Goal: Transaction & Acquisition: Purchase product/service

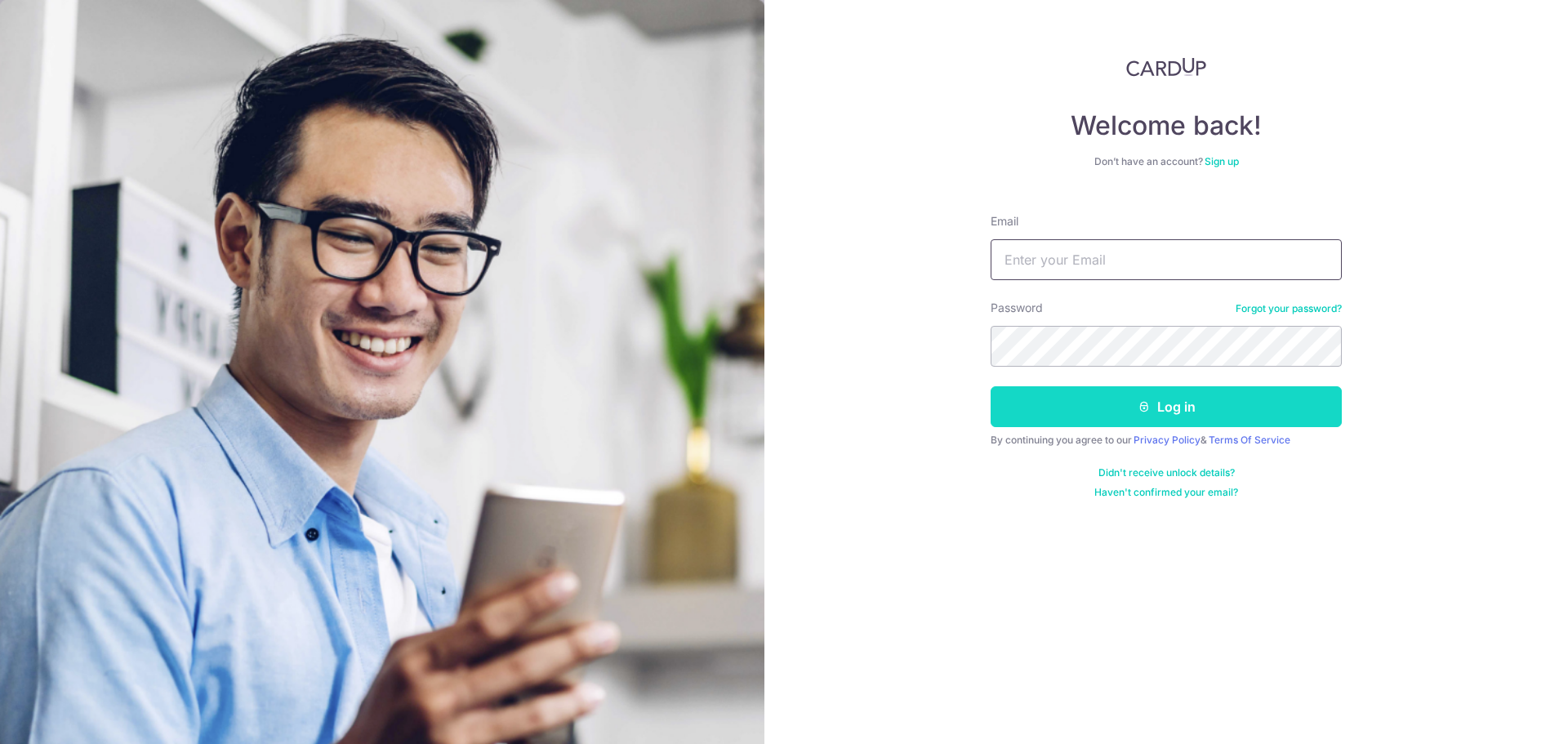
type input "[EMAIL_ADDRESS][DOMAIN_NAME]"
click at [1094, 396] on button "Log in" at bounding box center [1166, 407] width 351 height 41
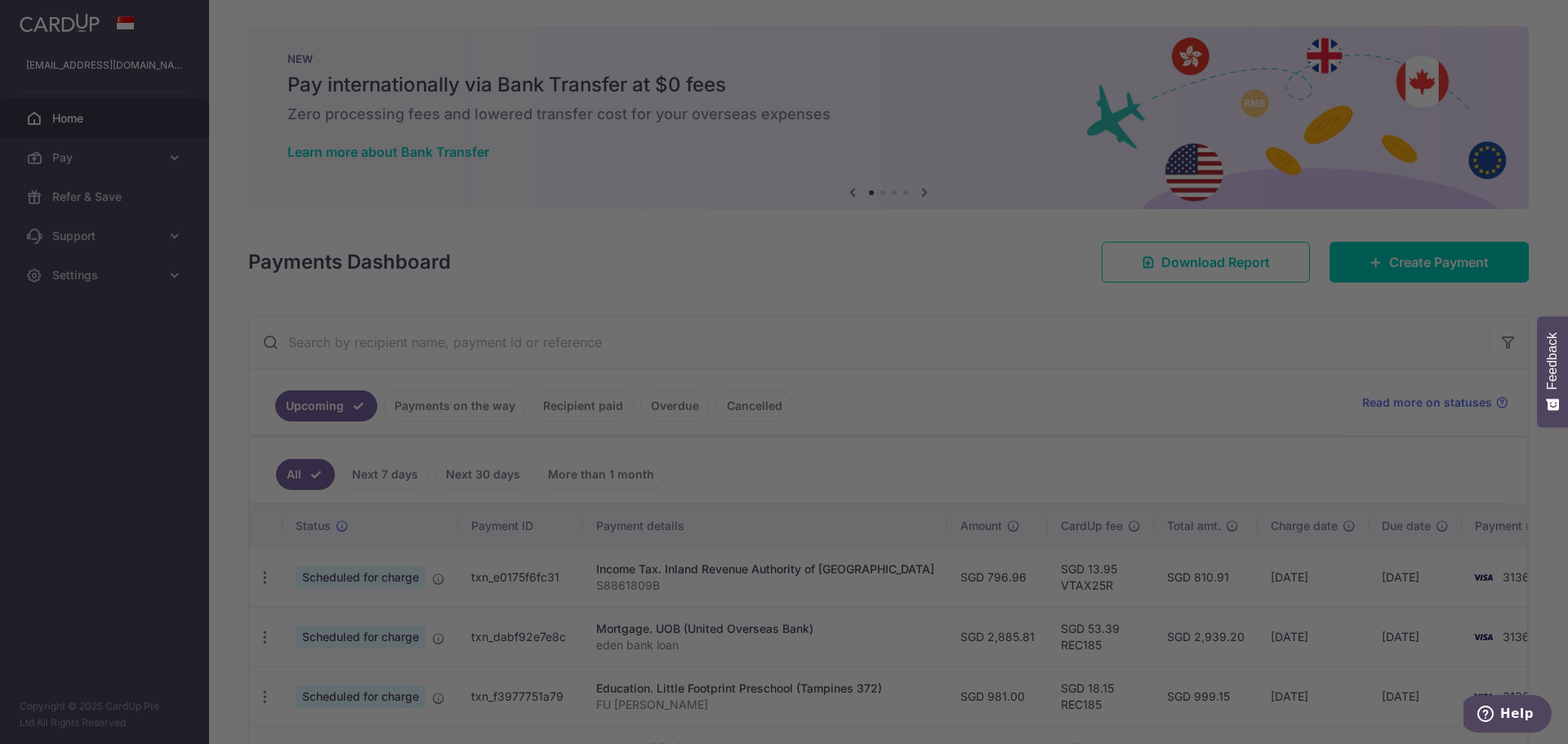
click at [93, 145] on div at bounding box center [792, 376] width 1583 height 752
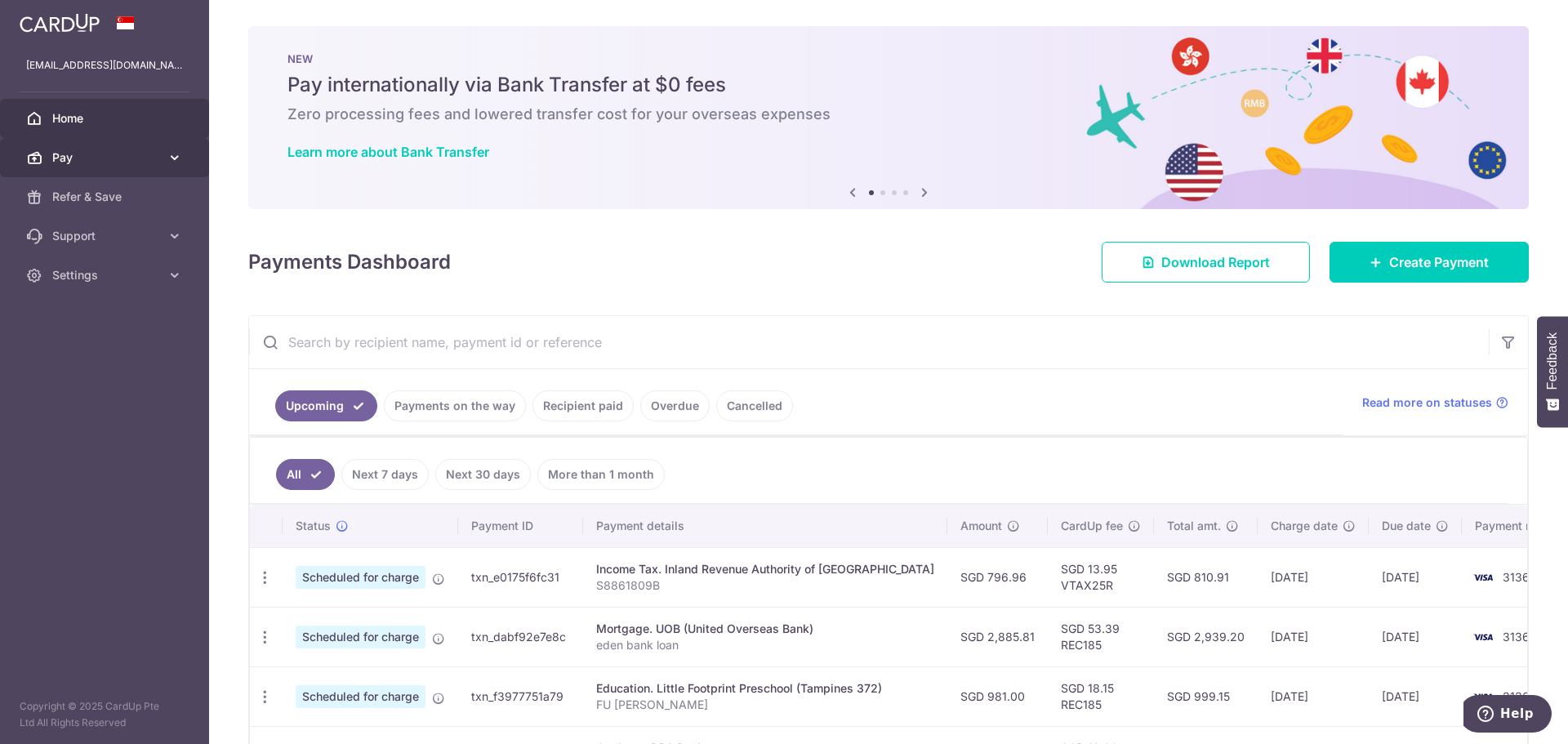
click at [78, 148] on link "Pay" at bounding box center [104, 157] width 209 height 39
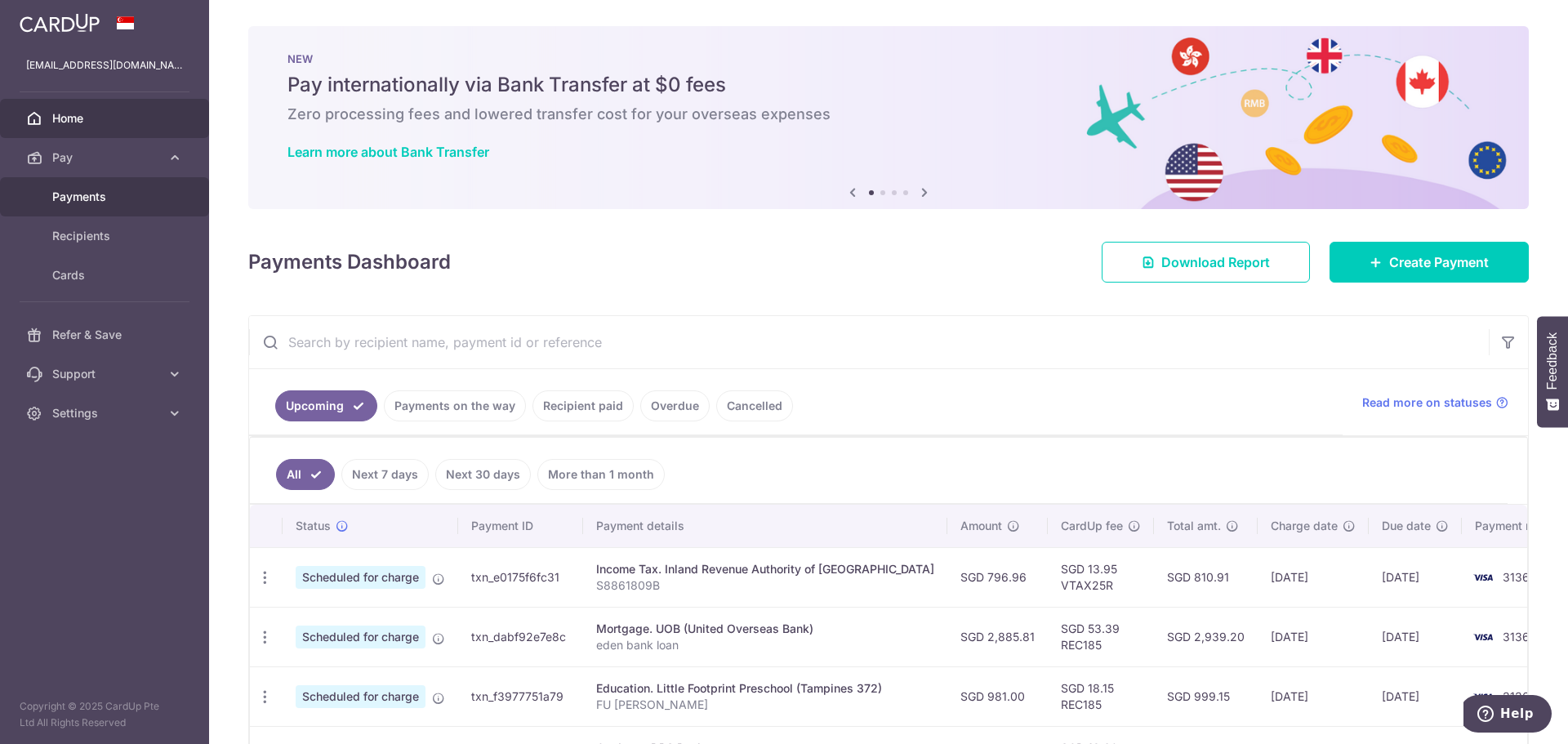
click at [78, 197] on span "Payments" at bounding box center [106, 196] width 107 height 16
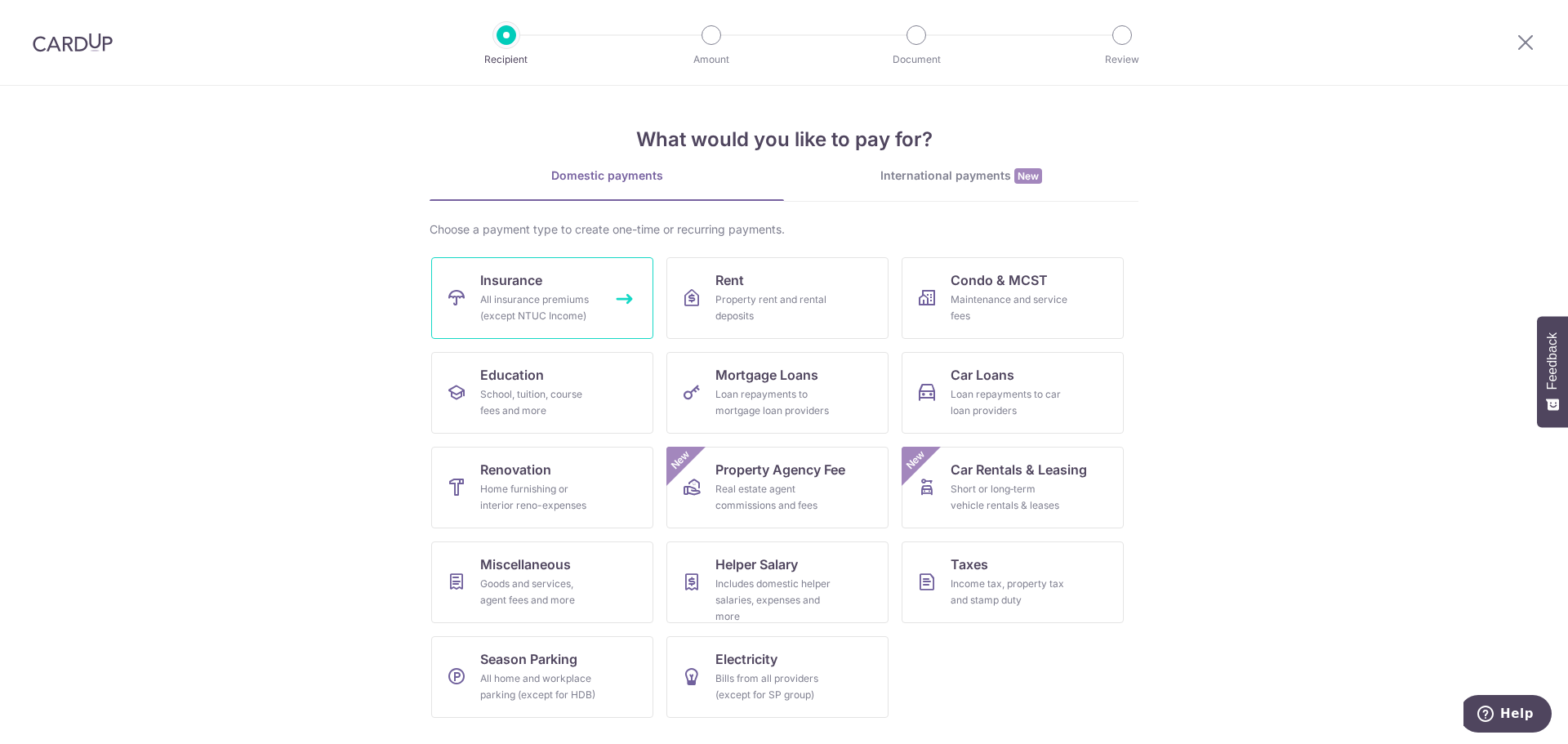
click at [538, 319] on div "All insurance premiums (except NTUC Income)" at bounding box center [539, 308] width 117 height 33
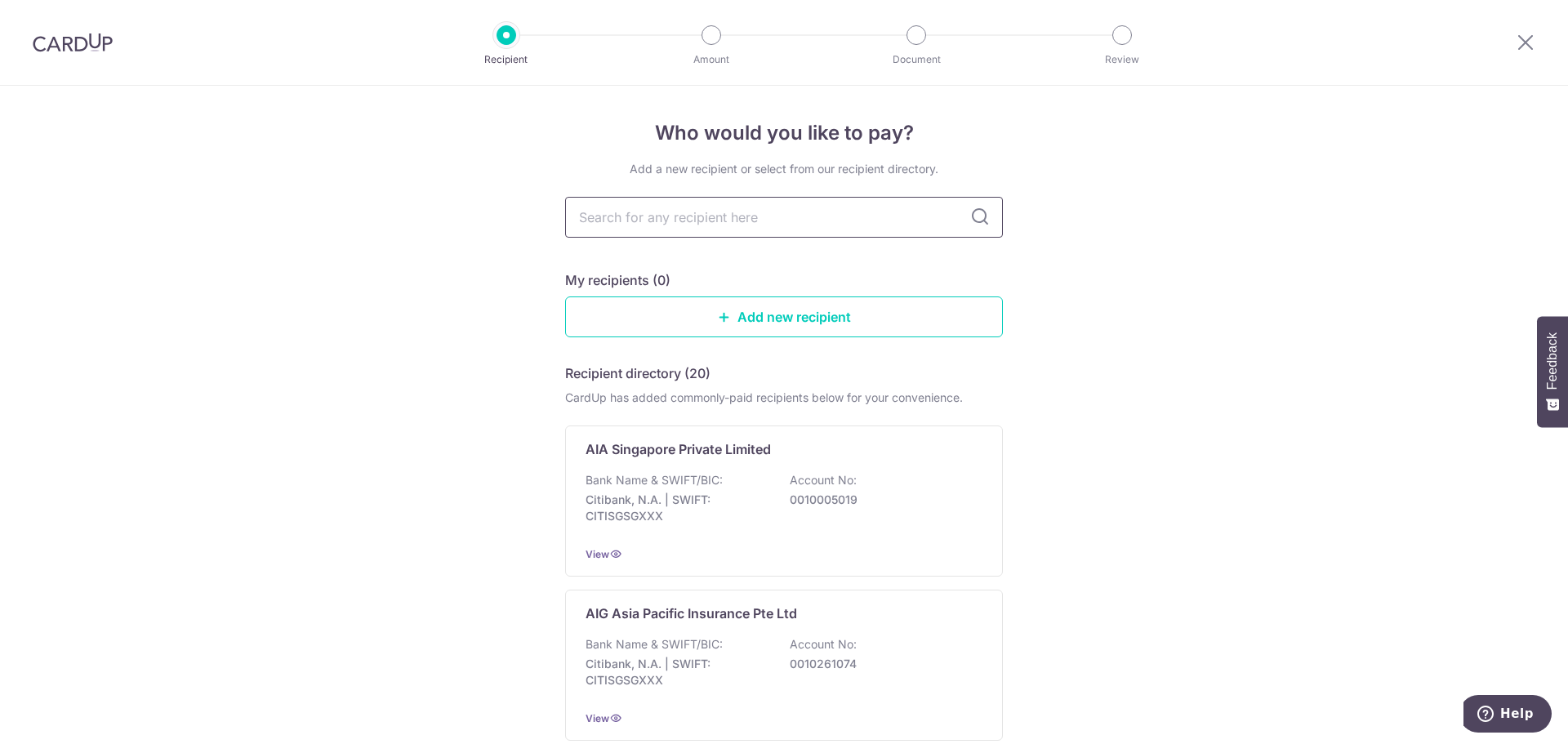
click at [633, 221] on input "text" at bounding box center [784, 218] width 438 height 41
type input "great"
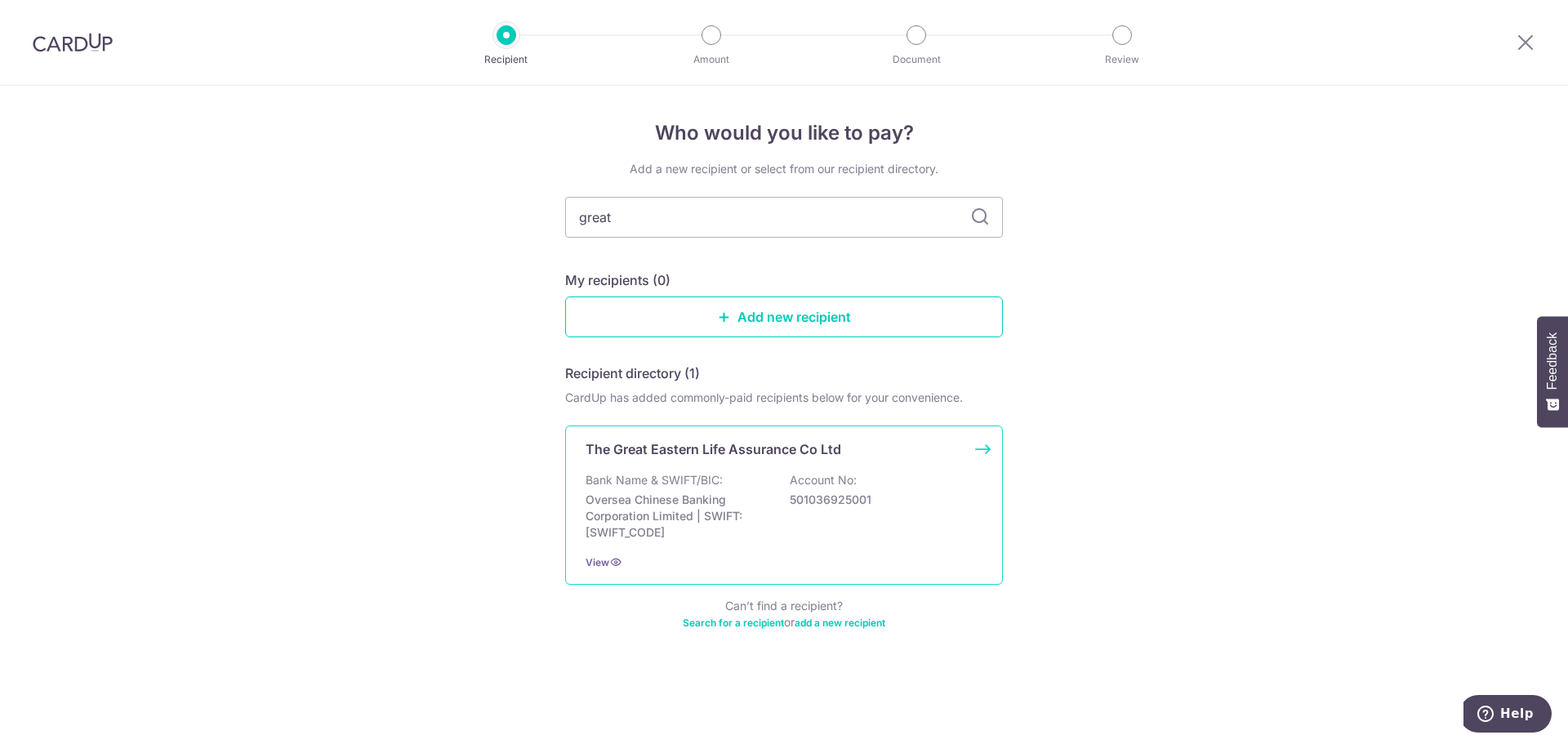
click at [689, 454] on p "The Great Eastern Life Assurance Co Ltd" at bounding box center [713, 450] width 256 height 20
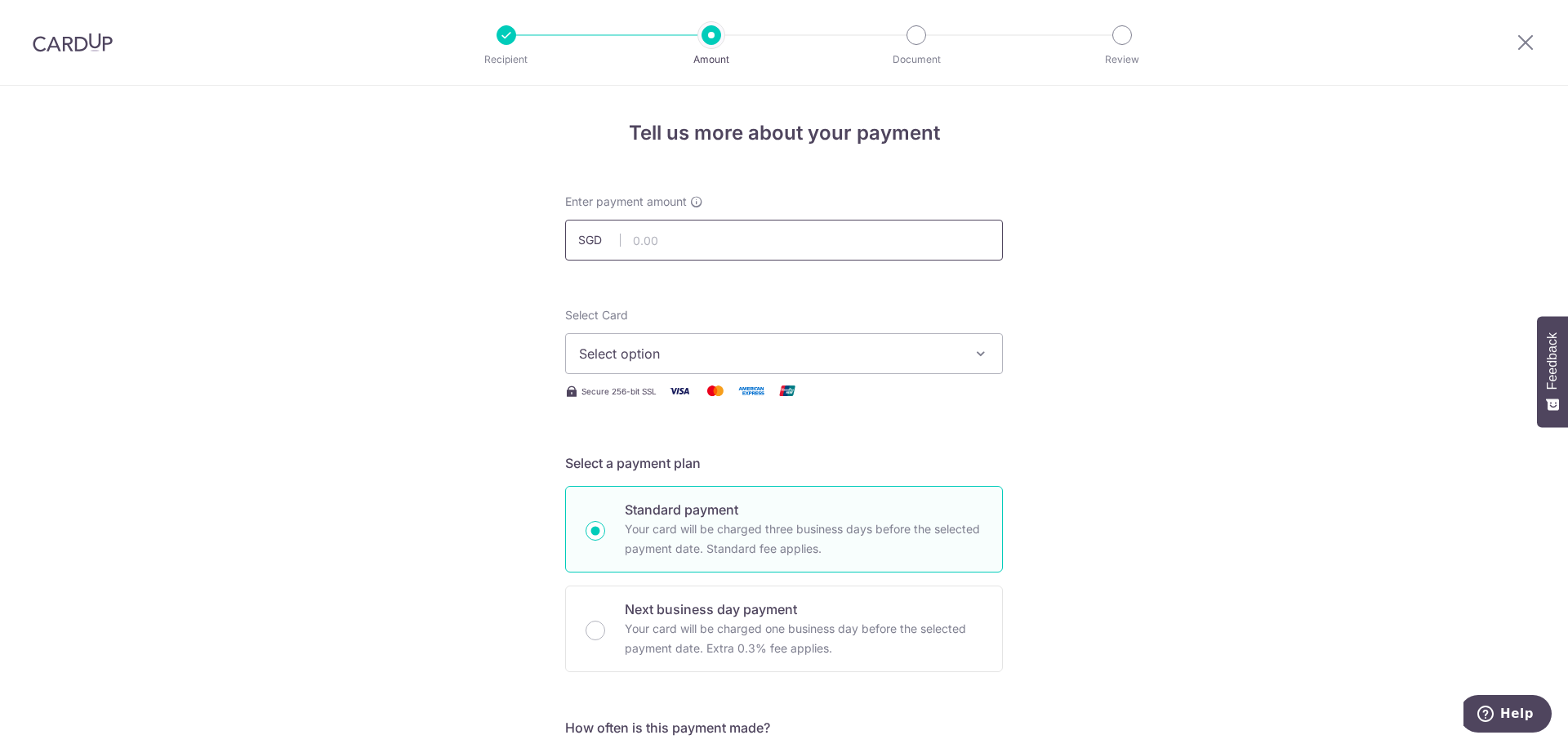
click at [688, 237] on input "text" at bounding box center [784, 240] width 438 height 41
type input "791.71"
click at [705, 343] on button "Select option" at bounding box center [784, 354] width 438 height 41
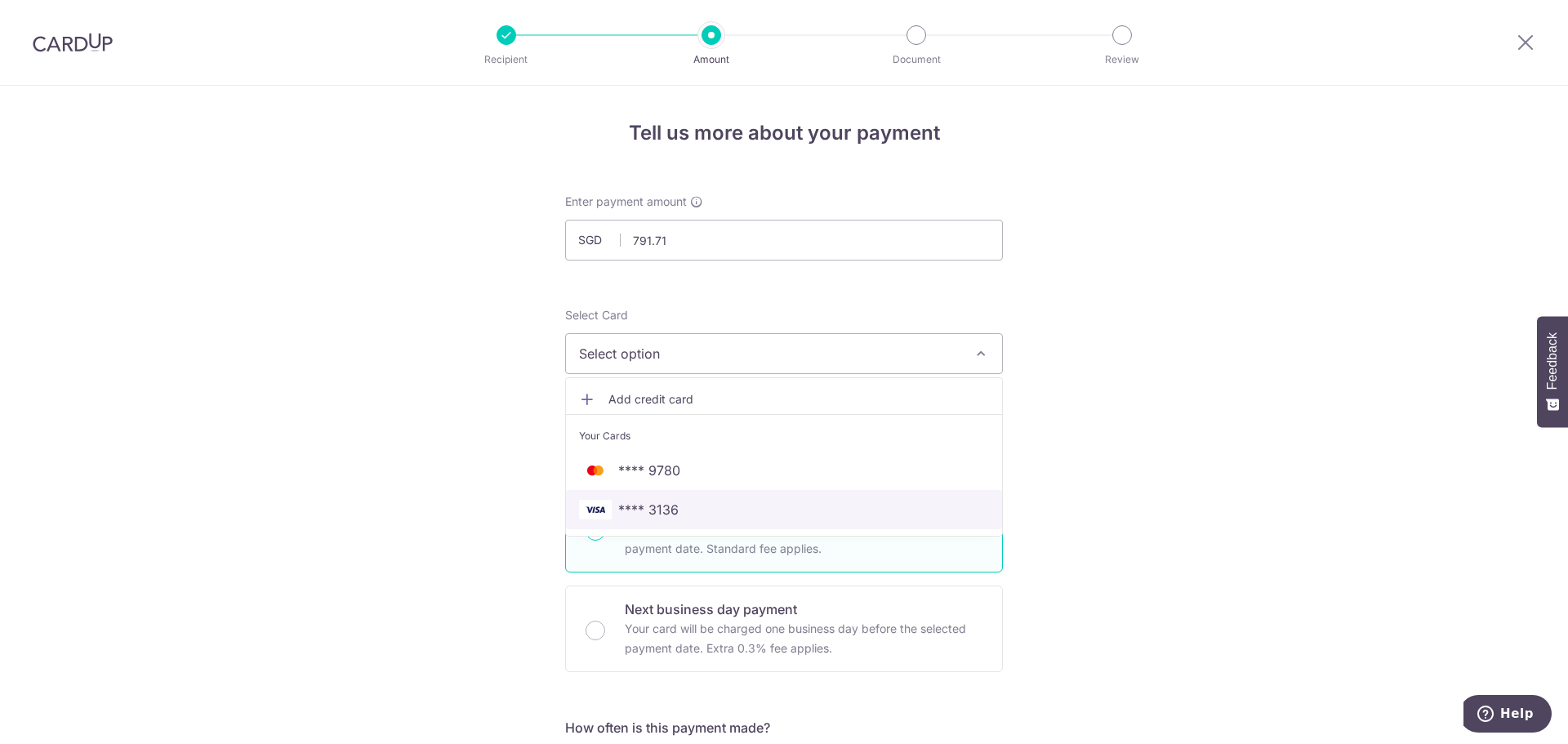
click at [656, 500] on span "**** 3136" at bounding box center [649, 510] width 60 height 20
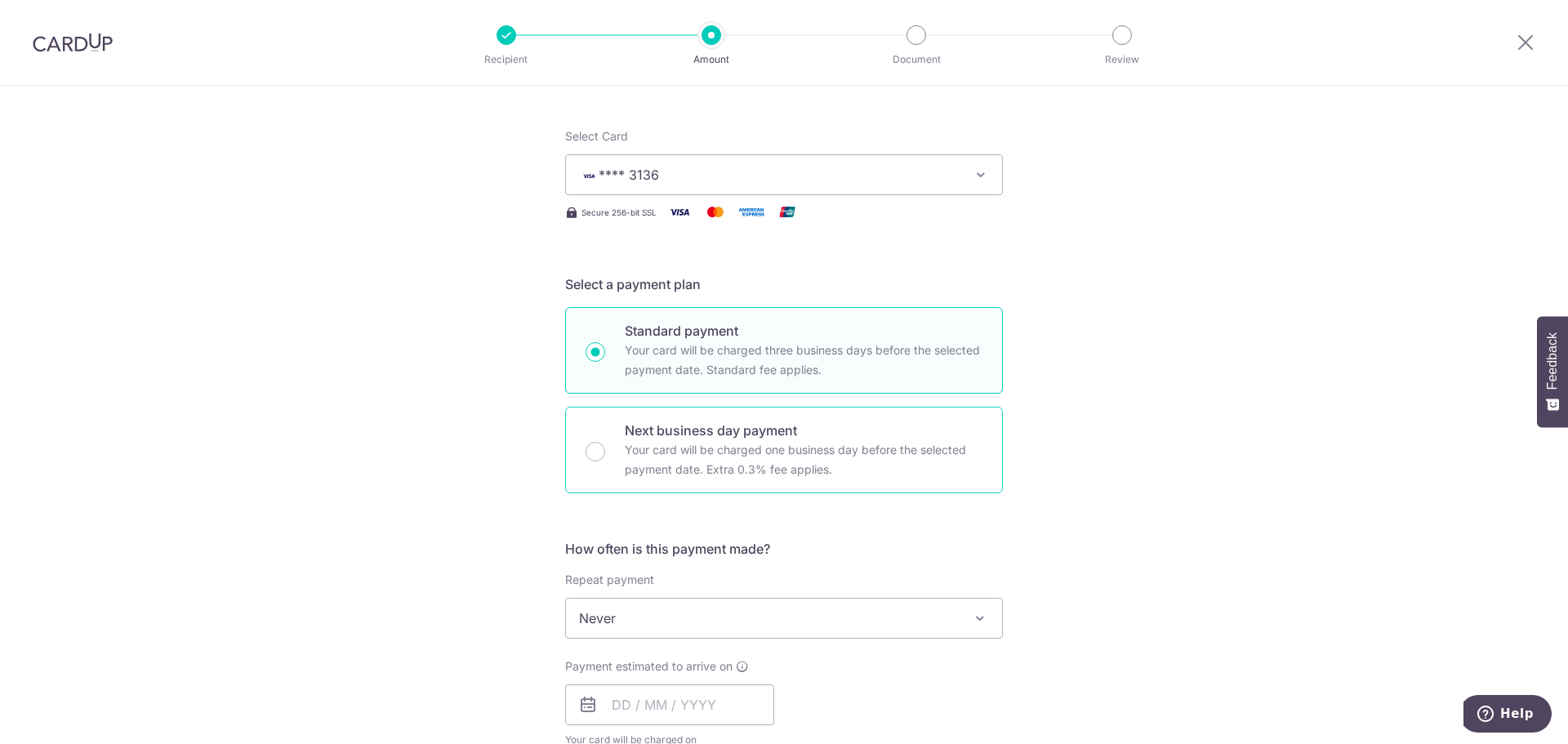
scroll to position [245, 0]
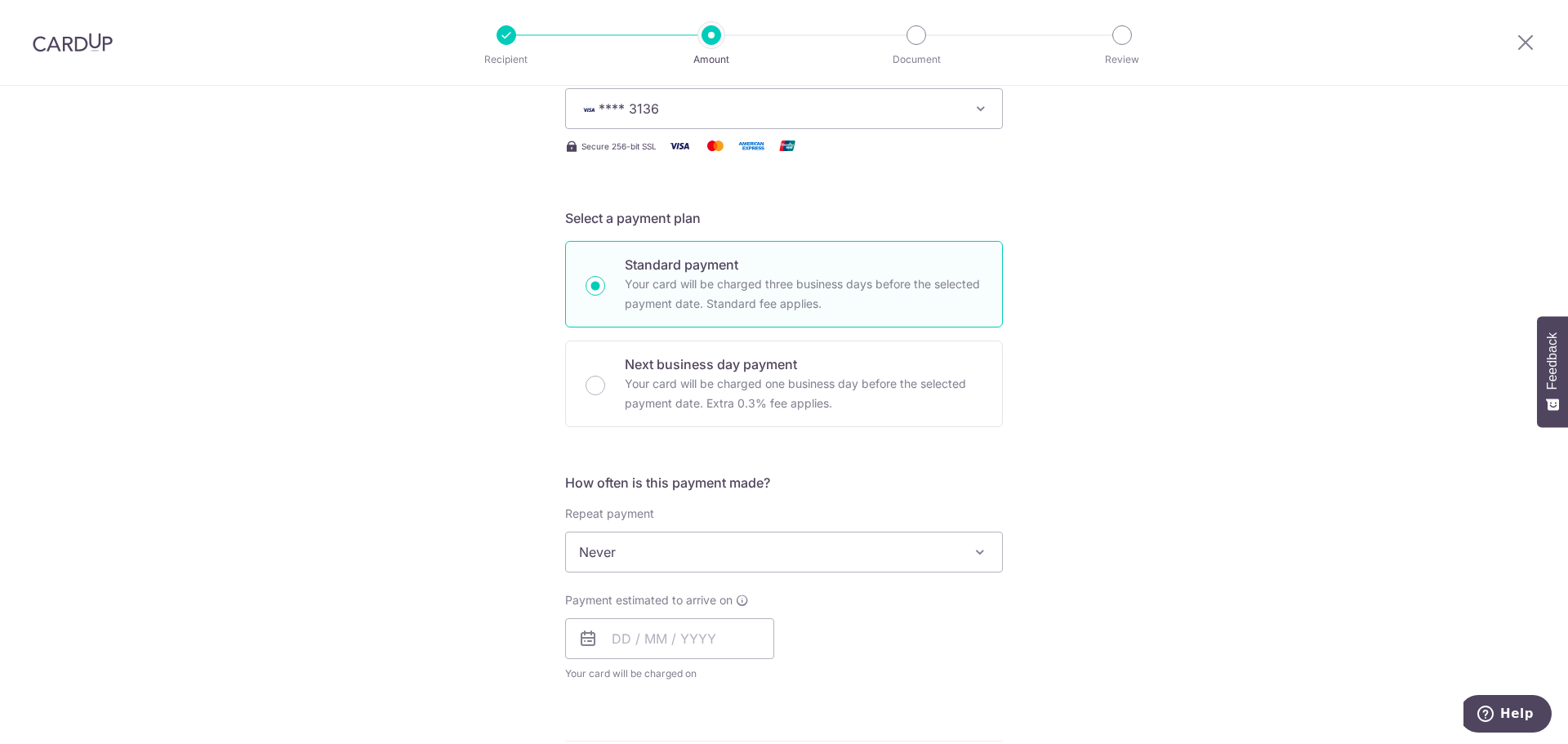
click at [653, 561] on span "Never" at bounding box center [784, 552] width 436 height 39
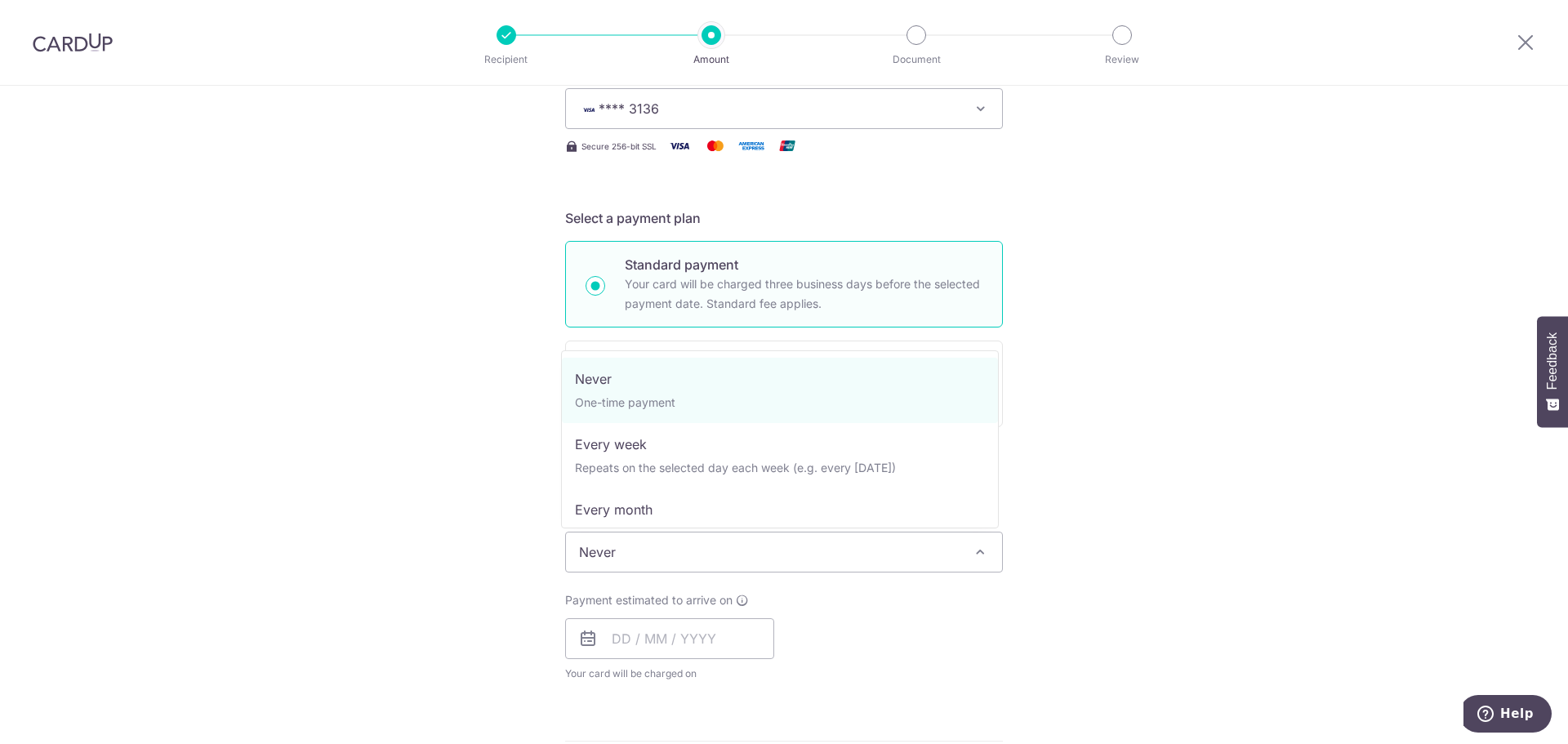
click at [654, 556] on span "Never" at bounding box center [784, 552] width 436 height 39
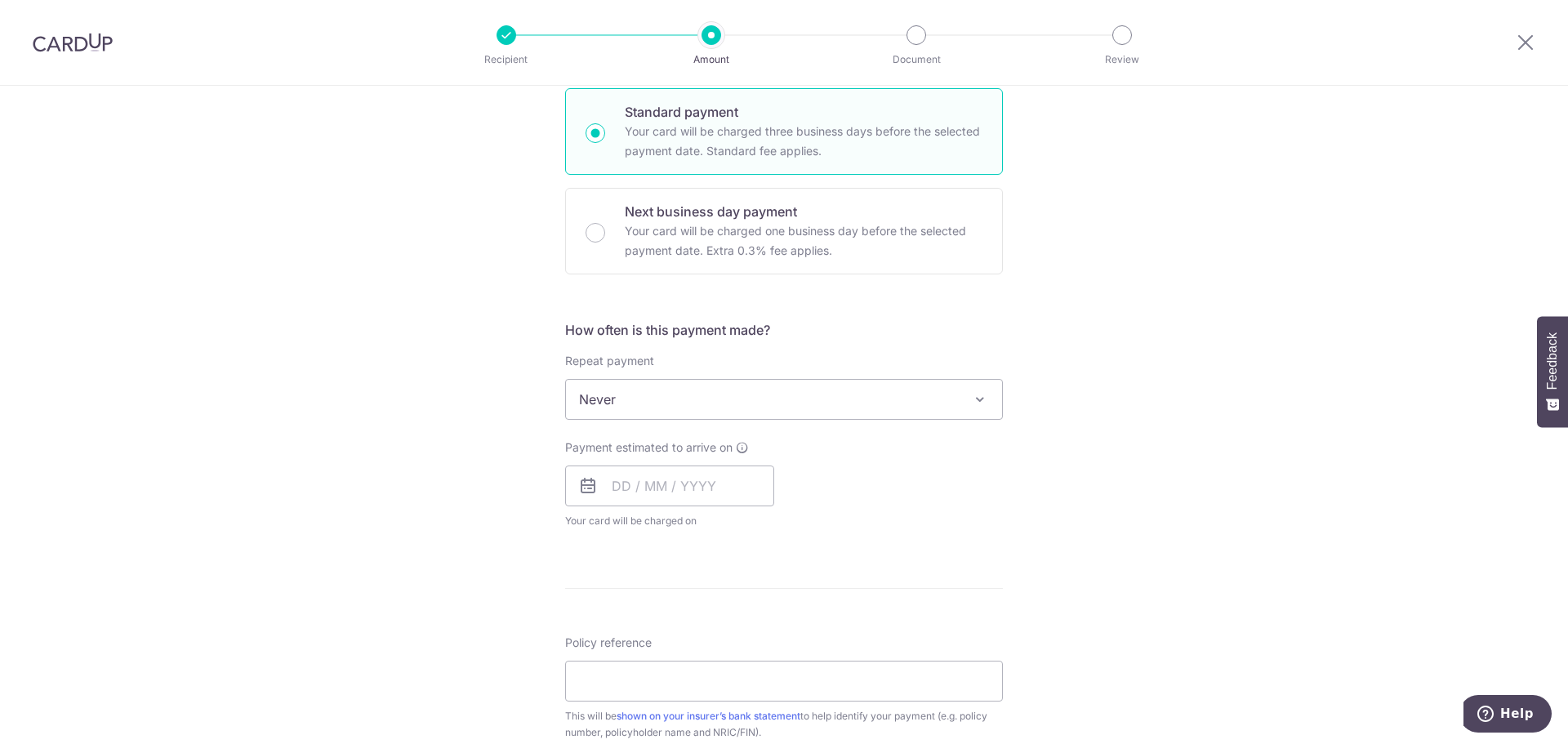
scroll to position [409, 0]
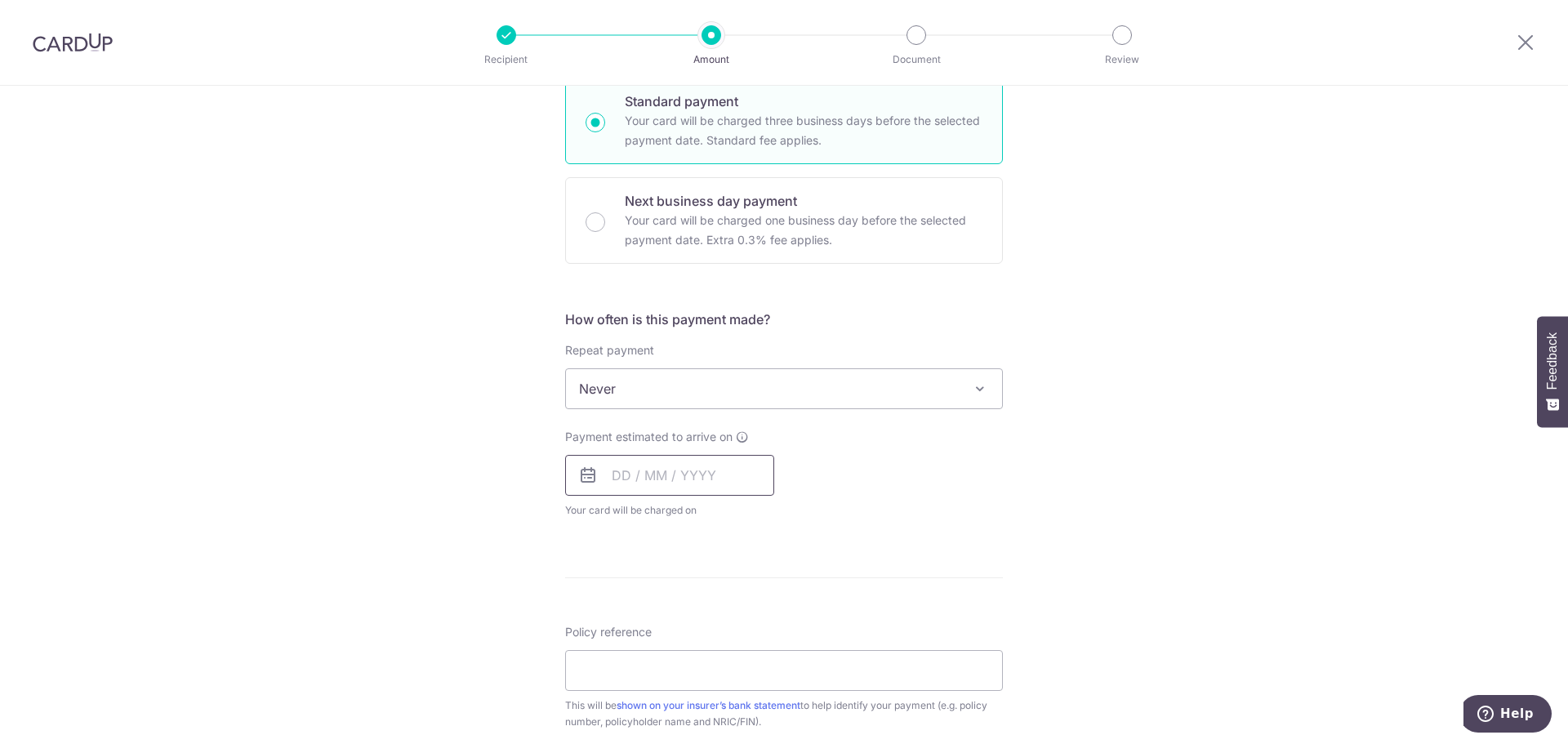
click at [663, 468] on input "text" at bounding box center [669, 476] width 209 height 41
click at [696, 620] on link "8" at bounding box center [696, 624] width 26 height 26
type input "08/10/2025"
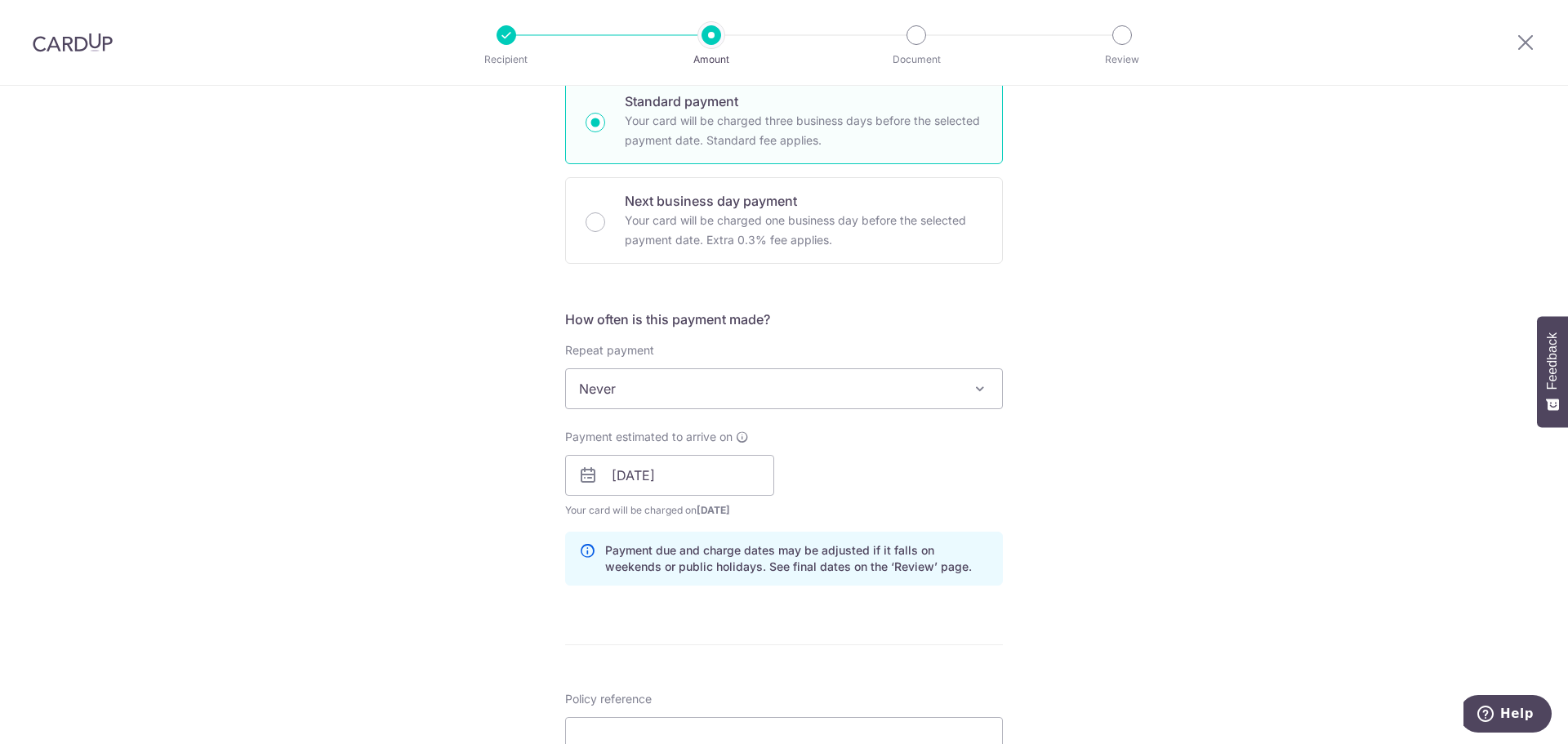
click at [642, 404] on span "Never" at bounding box center [784, 388] width 436 height 39
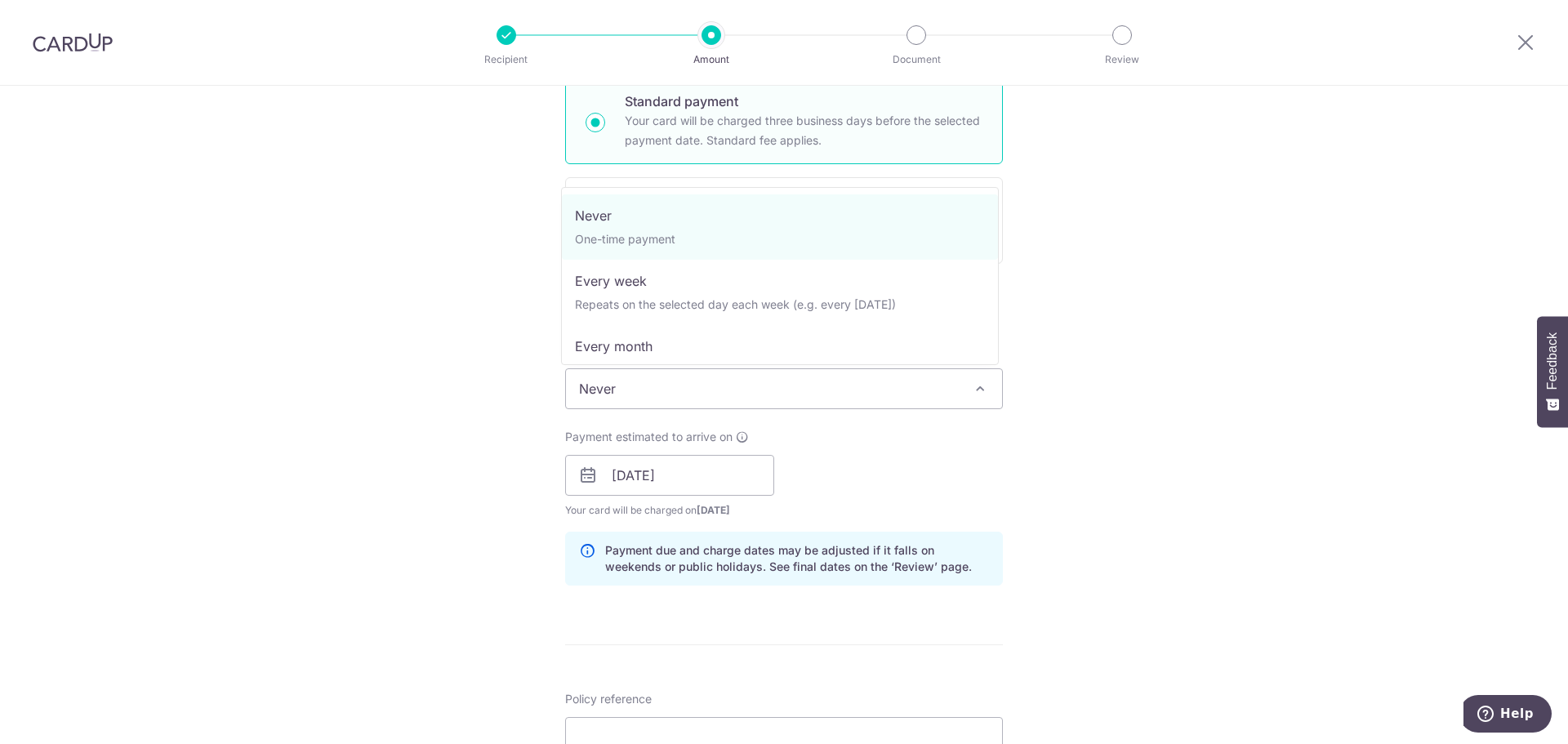
click at [642, 388] on span "Never" at bounding box center [784, 388] width 436 height 39
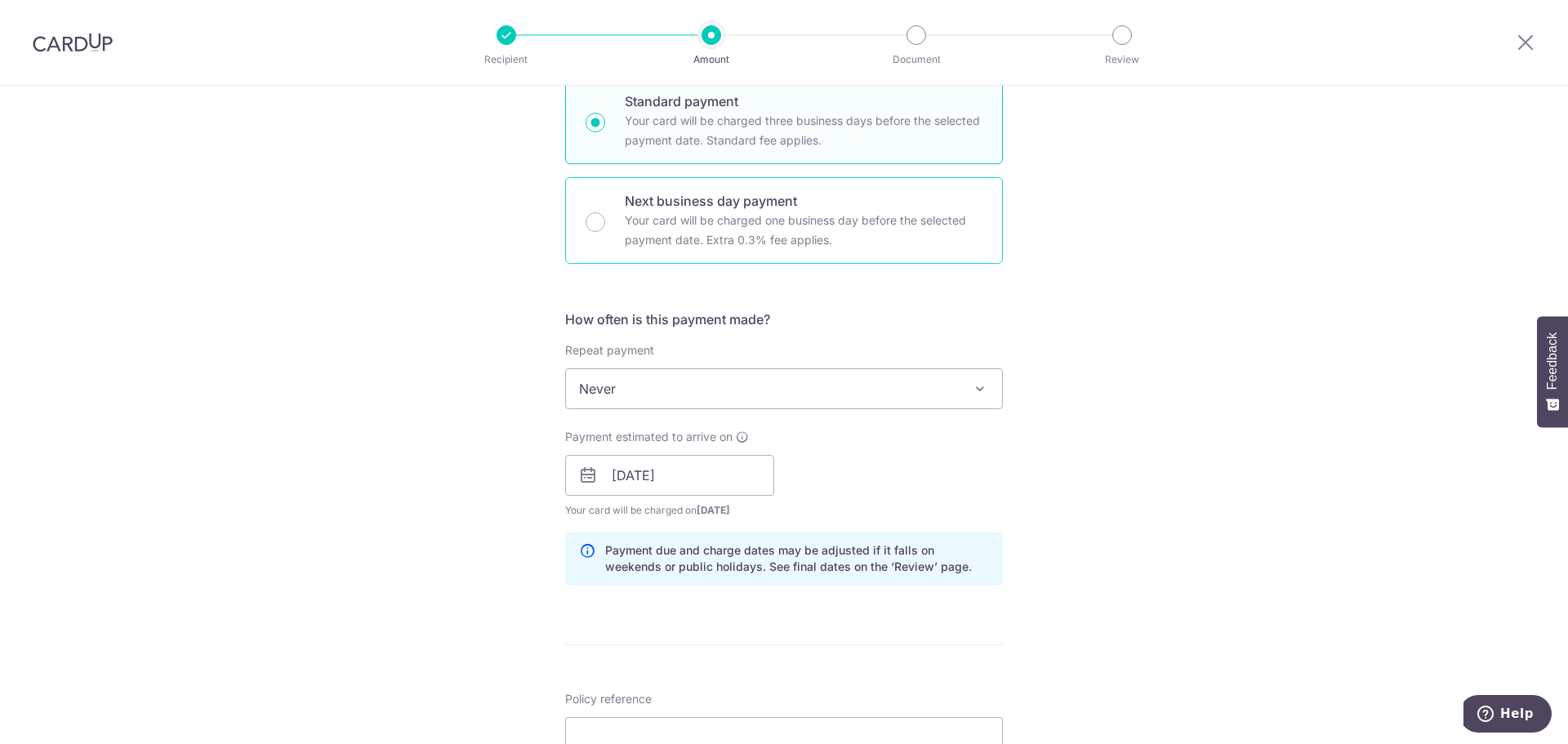
click at [598, 230] on div "Next business day payment Your card will be charged one business day before the…" at bounding box center [784, 220] width 438 height 86
radio input "false"
radio input "true"
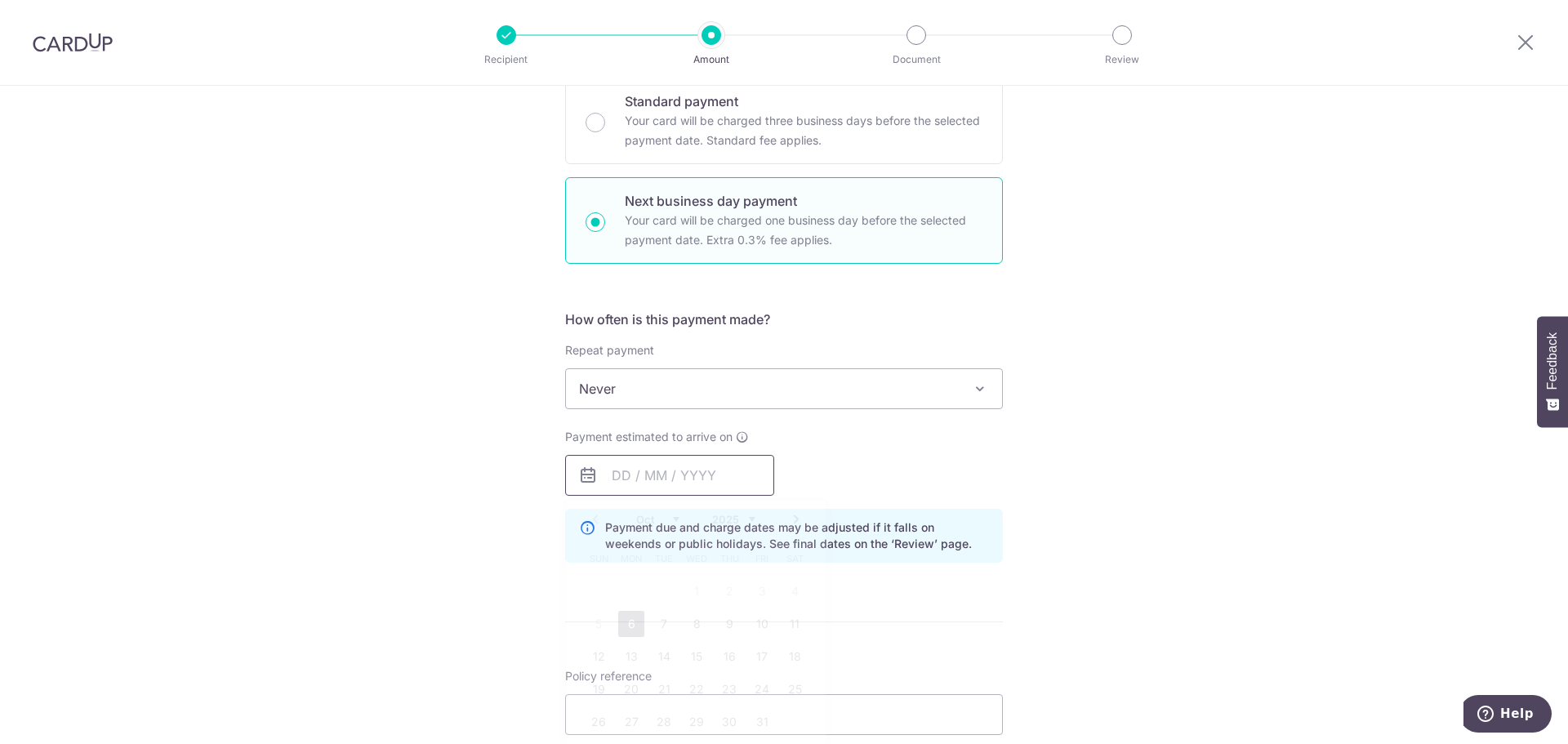
click at [626, 486] on input "text" at bounding box center [669, 476] width 209 height 41
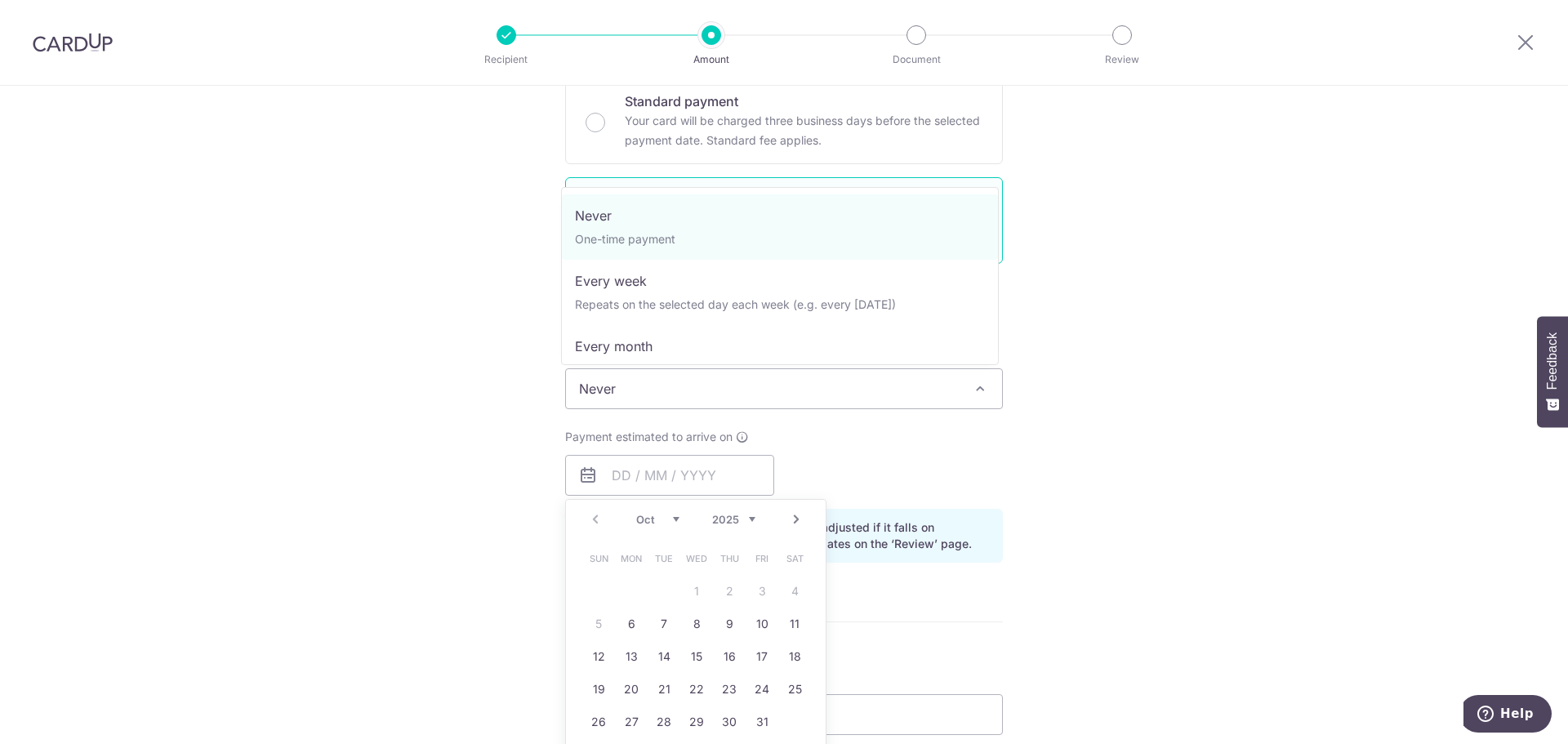
click at [617, 384] on span "Never" at bounding box center [784, 388] width 436 height 39
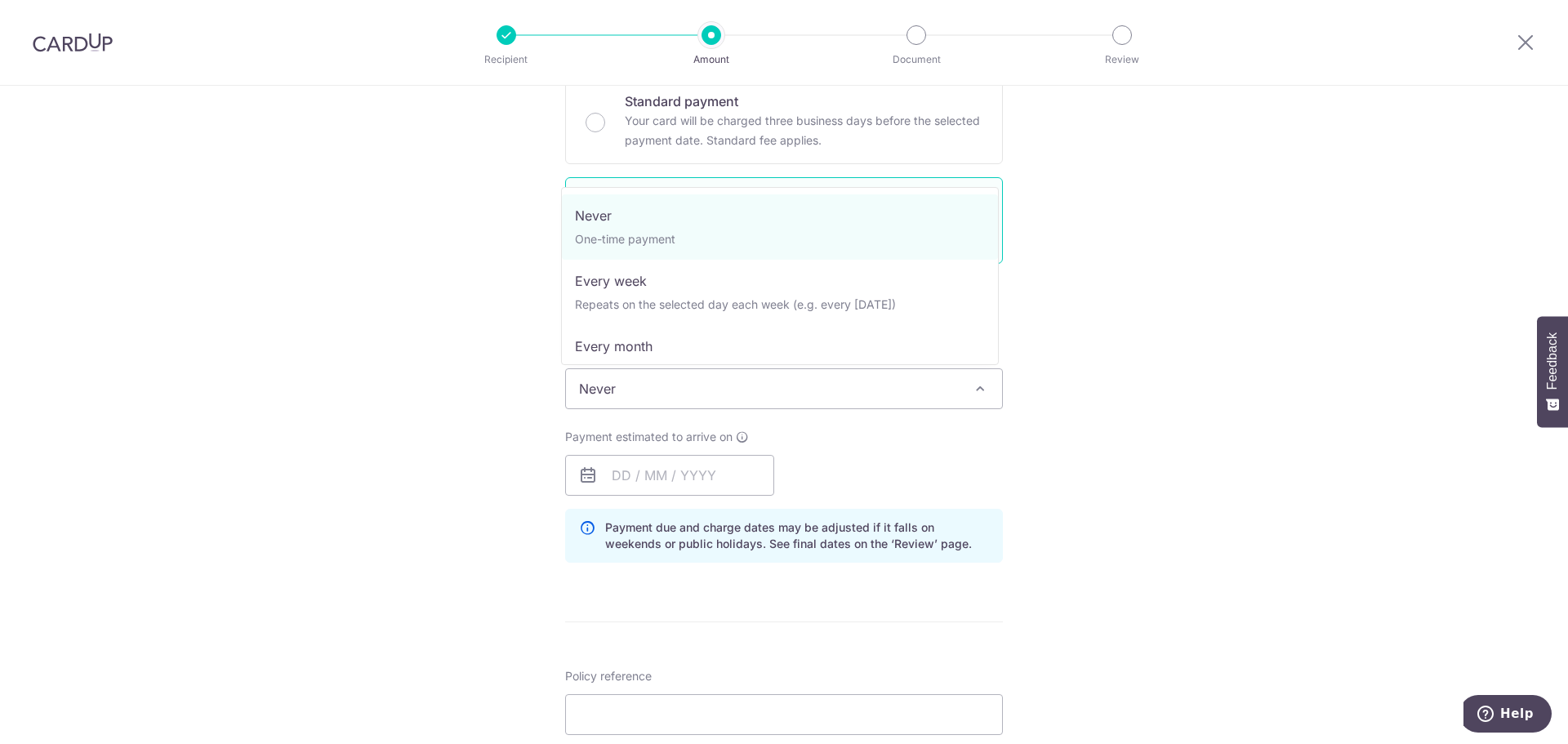
click at [490, 220] on div "Tell us more about your payment Enter payment amount SGD 791.71 791.71 Select C…" at bounding box center [784, 438] width 1568 height 1523
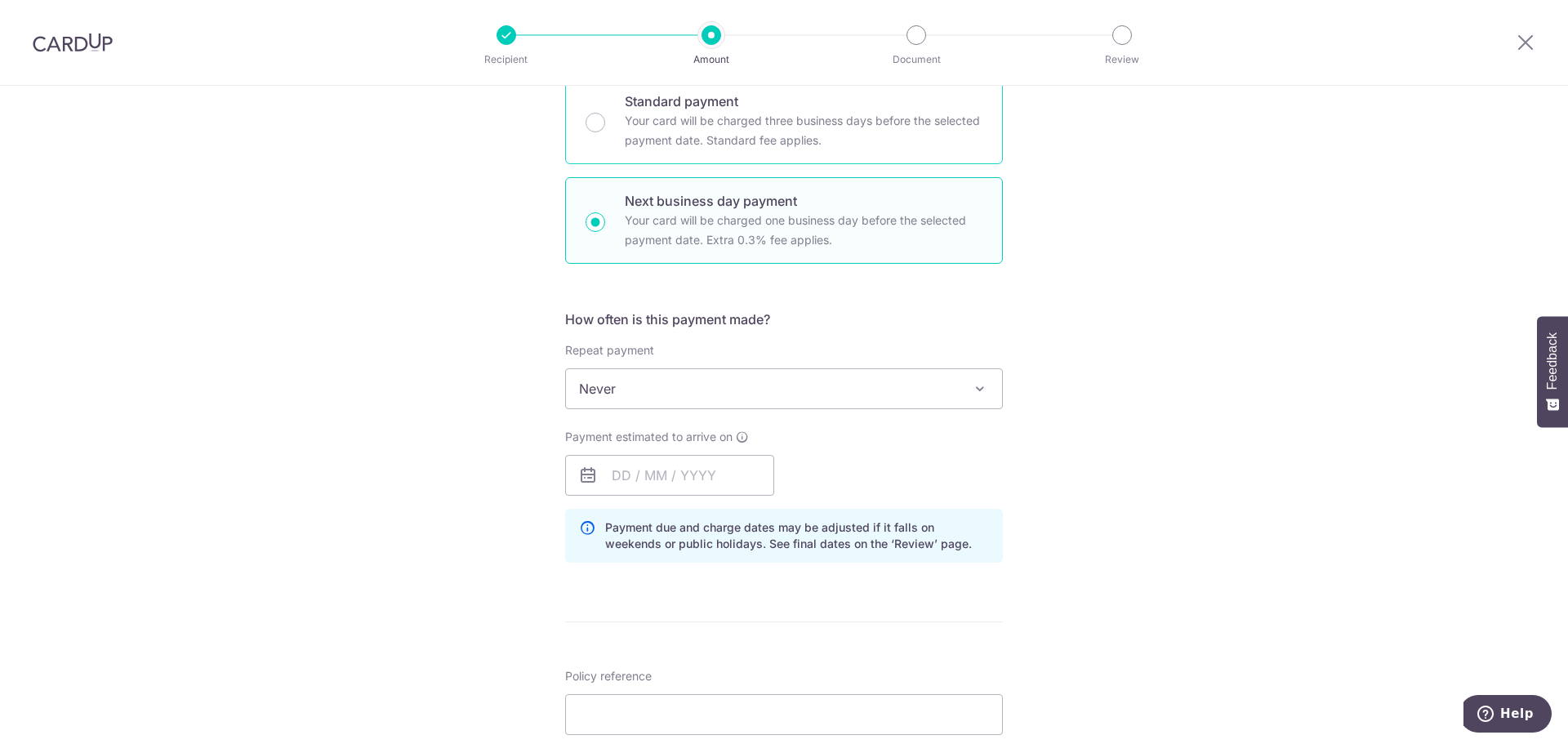
click at [584, 111] on div "Standard payment Your card will be charged three business days before the selec…" at bounding box center [784, 120] width 438 height 86
radio input "true"
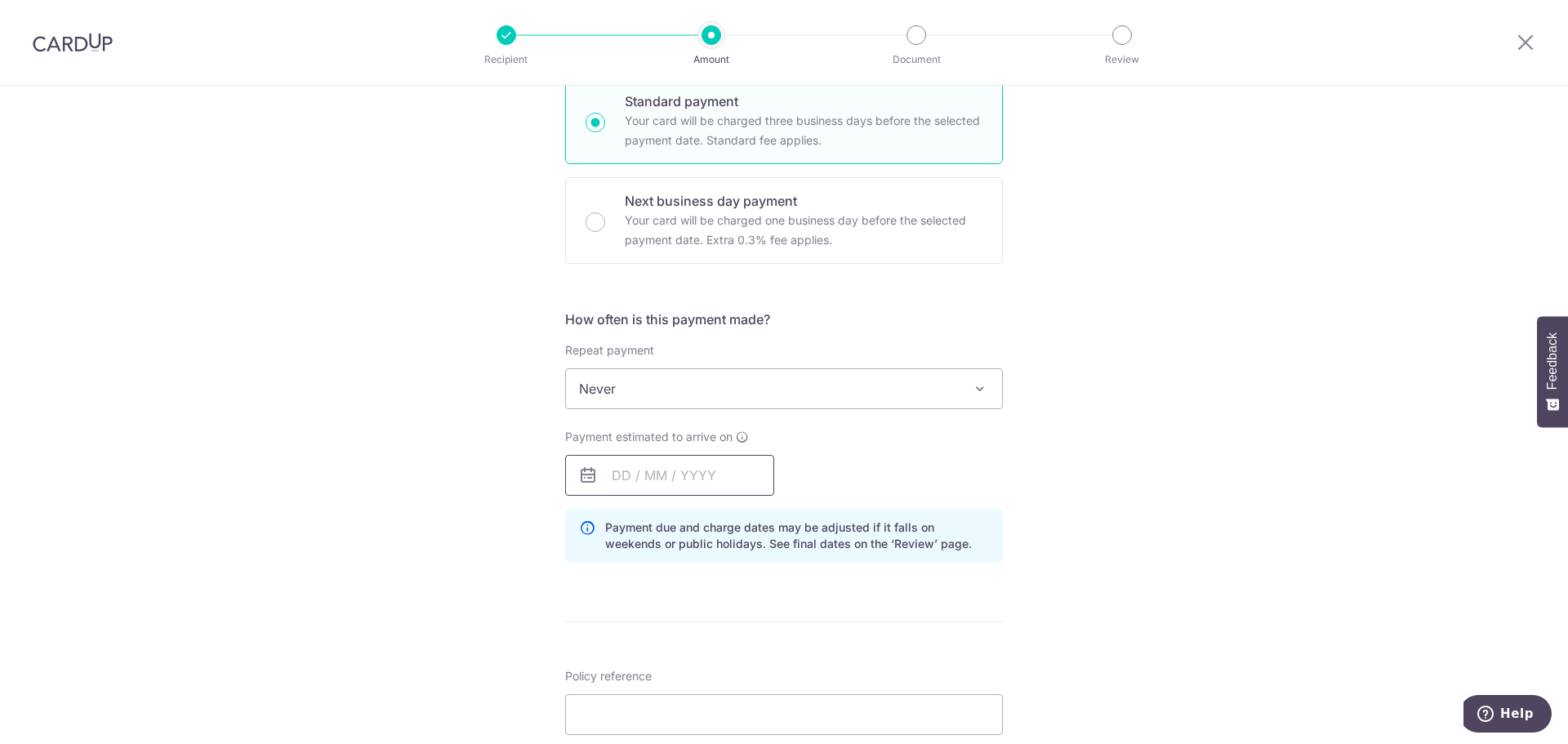
drag, startPoint x: 619, startPoint y: 460, endPoint x: 620, endPoint y: 474, distance: 14.0
click at [620, 466] on input "text" at bounding box center [669, 476] width 209 height 41
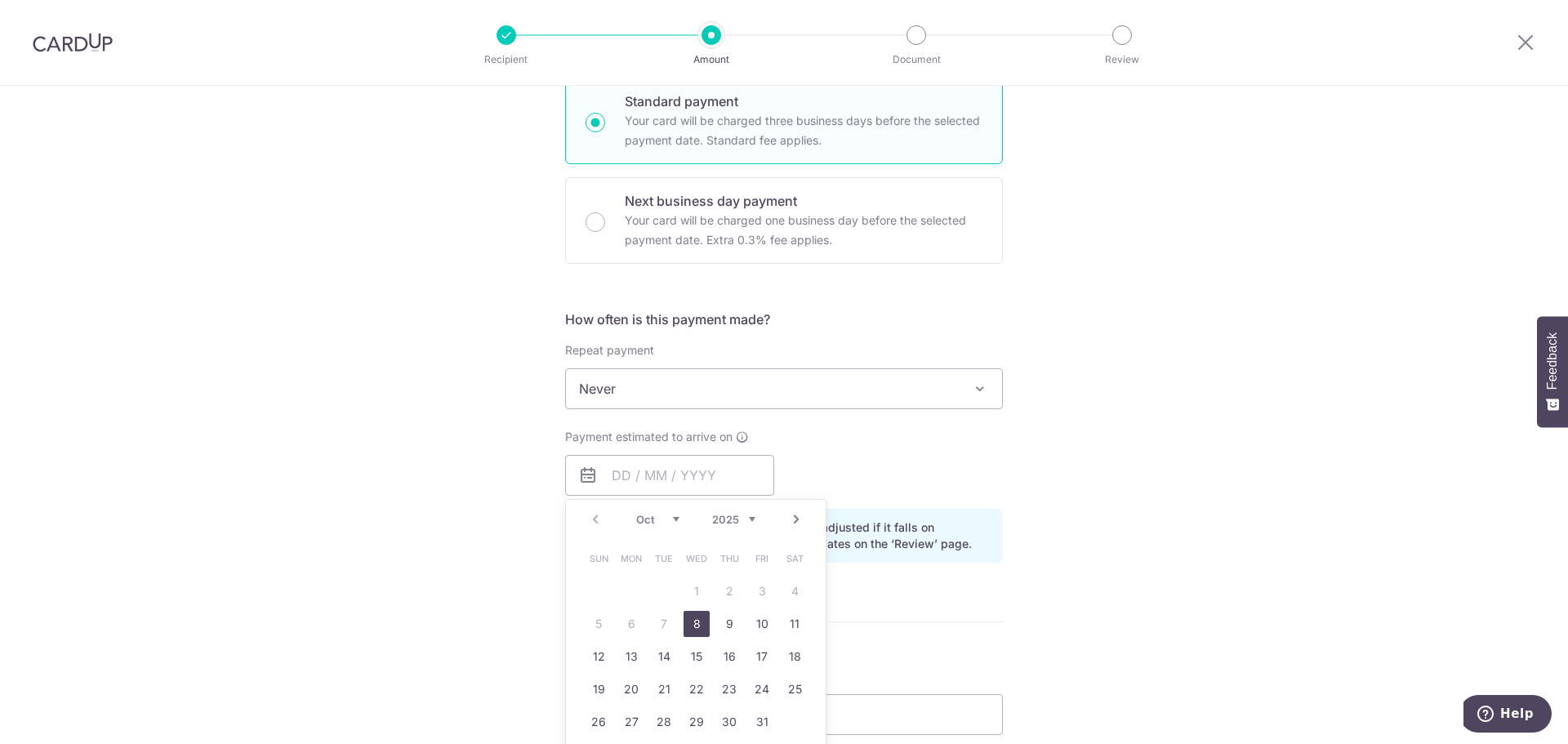
click at [700, 622] on link "8" at bounding box center [696, 624] width 26 height 26
type input "08/10/2025"
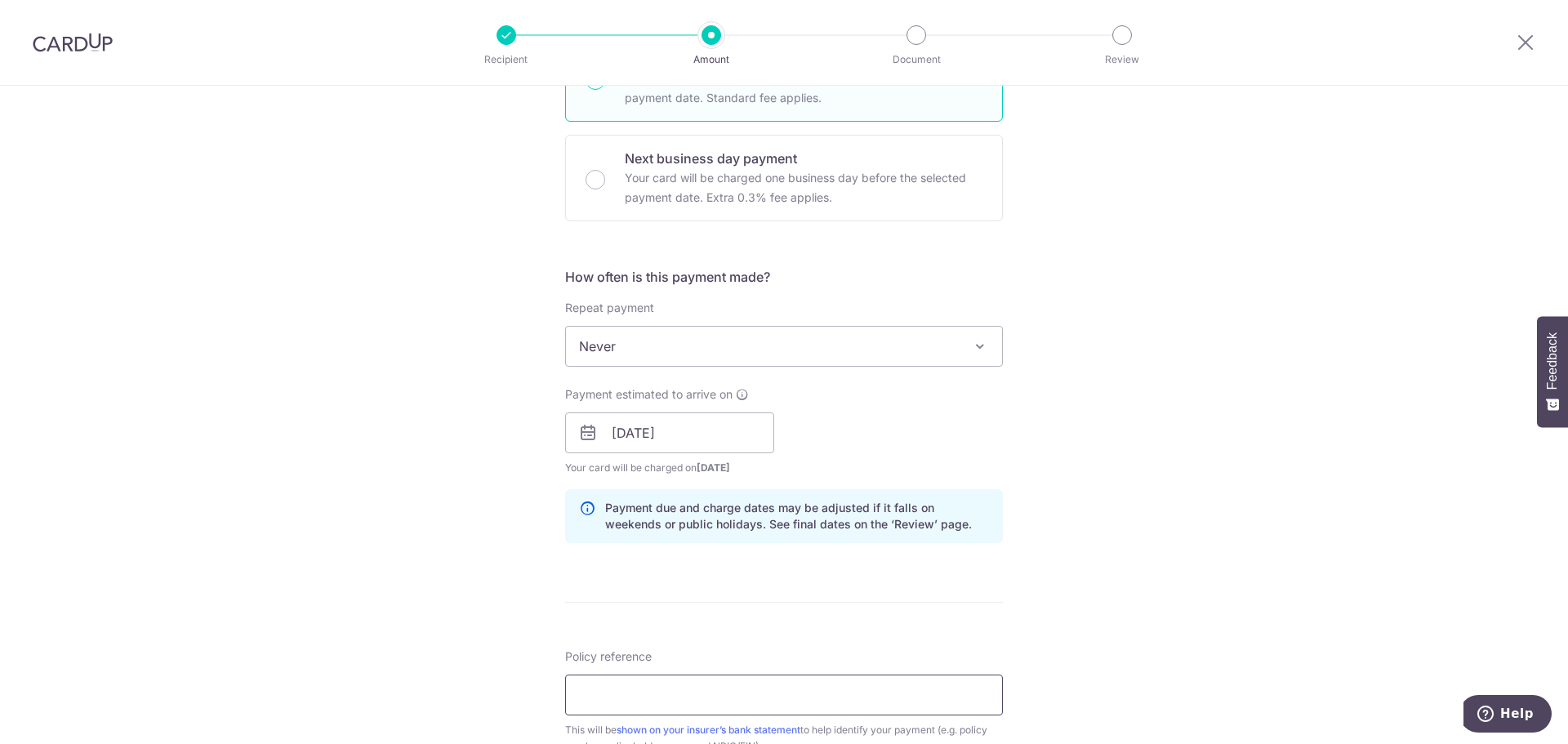
scroll to position [653, 0]
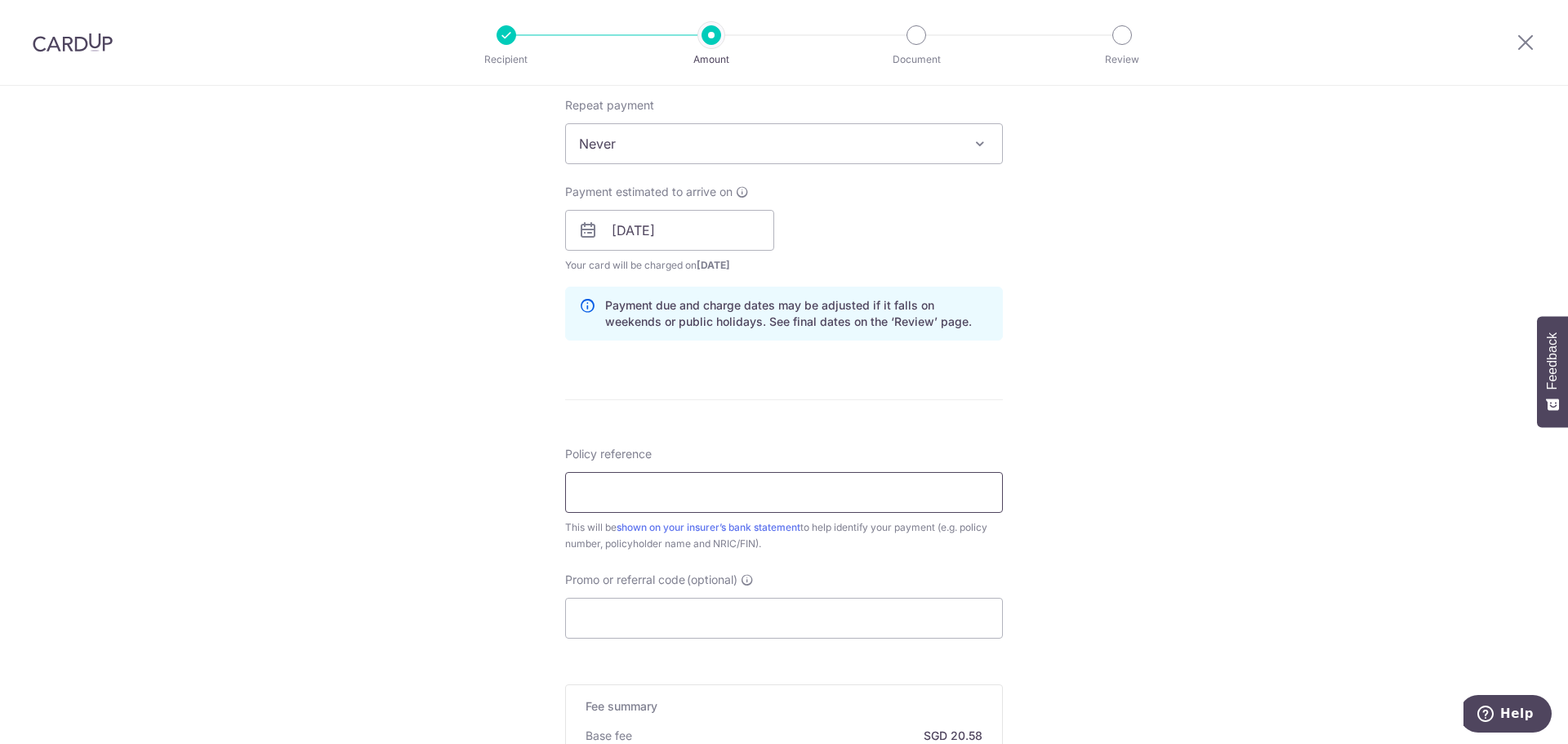
click at [629, 486] on input "Policy reference" at bounding box center [784, 492] width 438 height 41
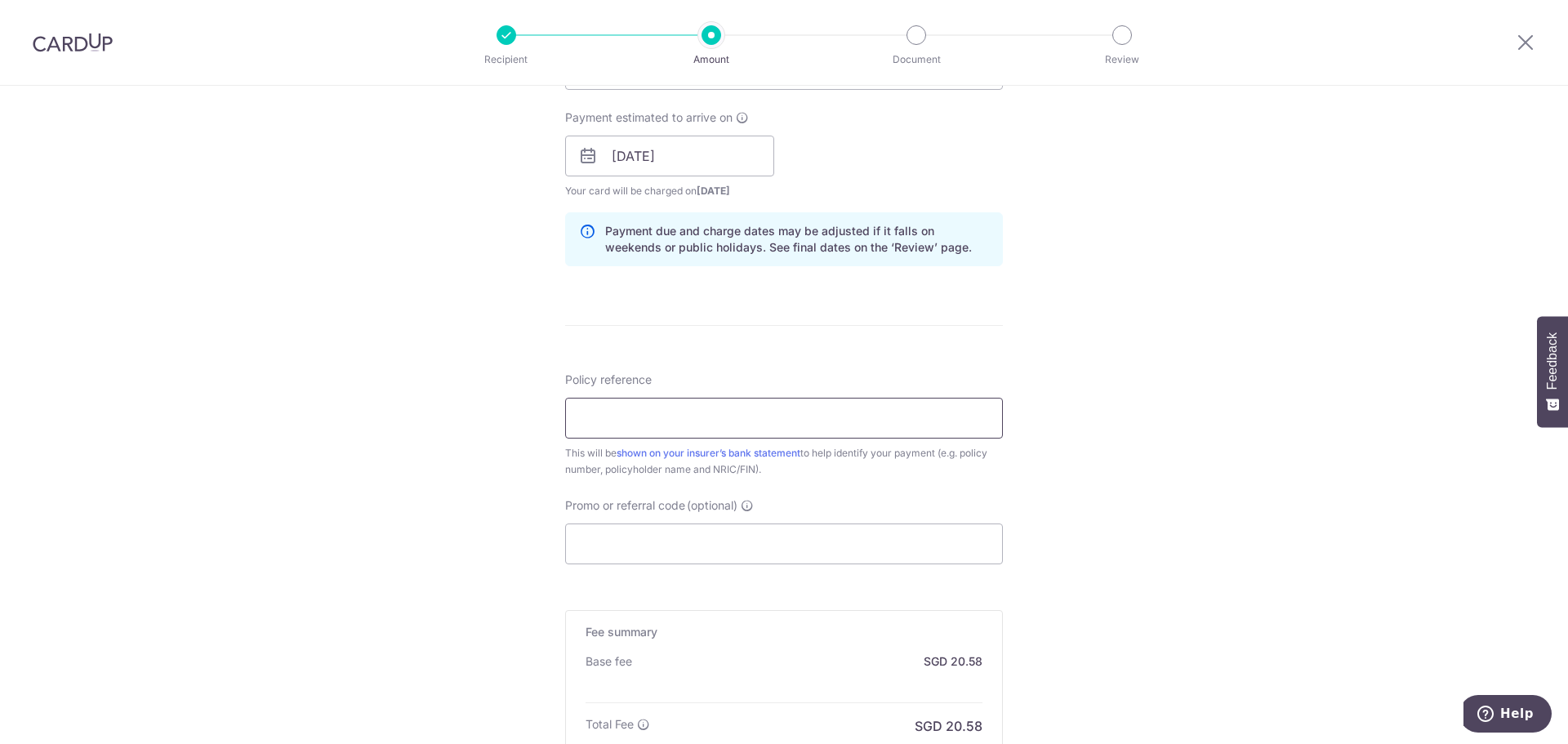
scroll to position [735, 0]
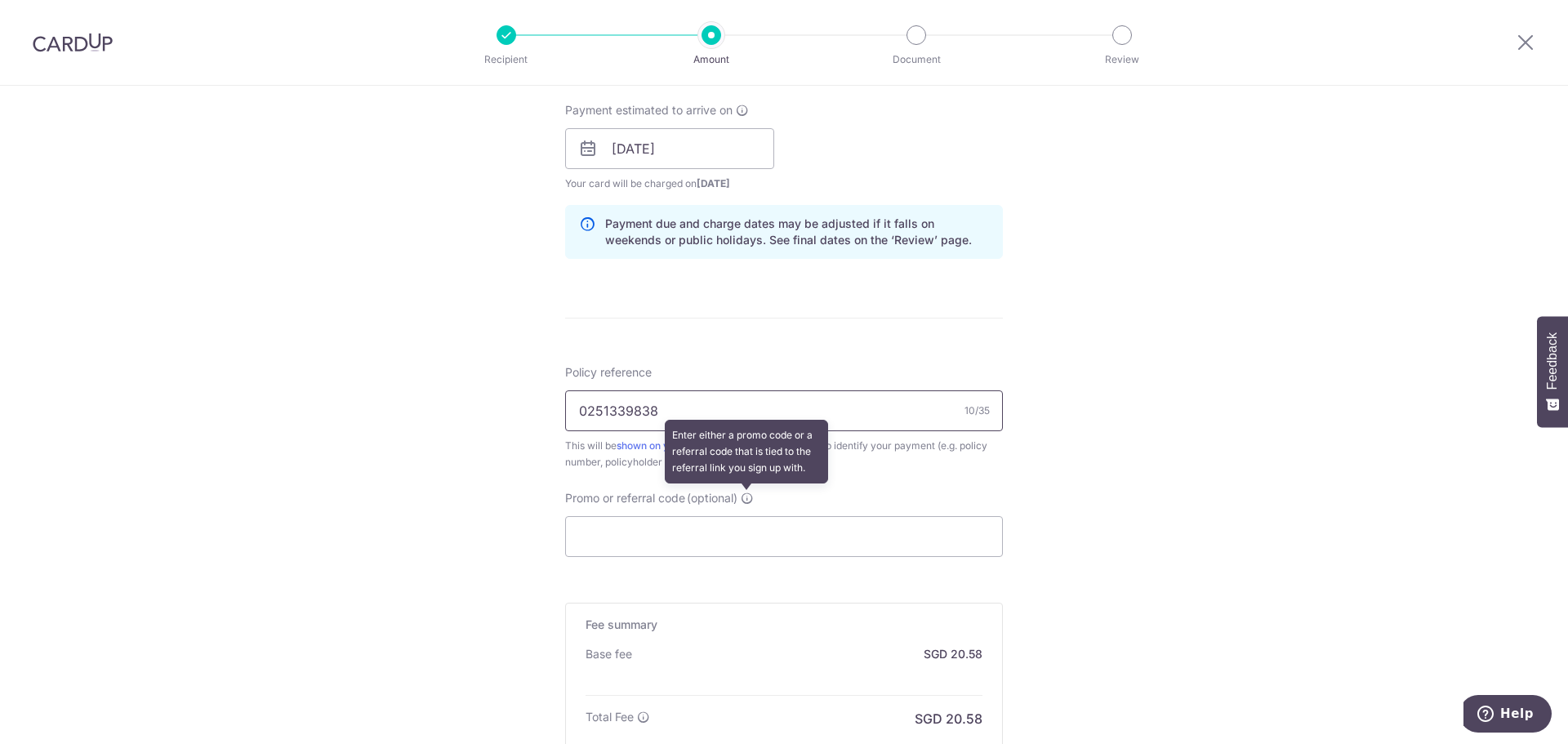
type input "0251339838"
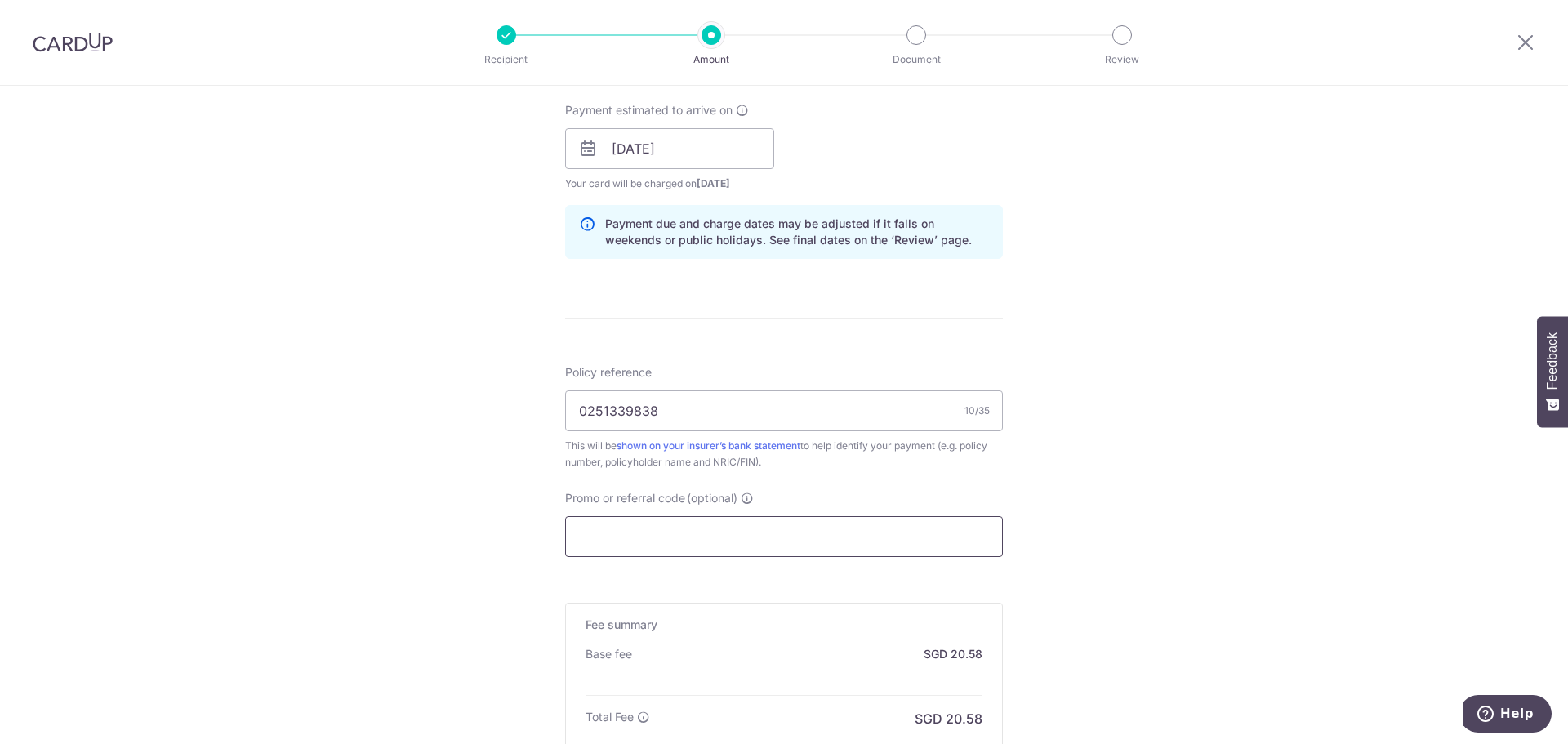
click at [724, 527] on input "Promo or referral code (optional)" at bounding box center [784, 537] width 438 height 41
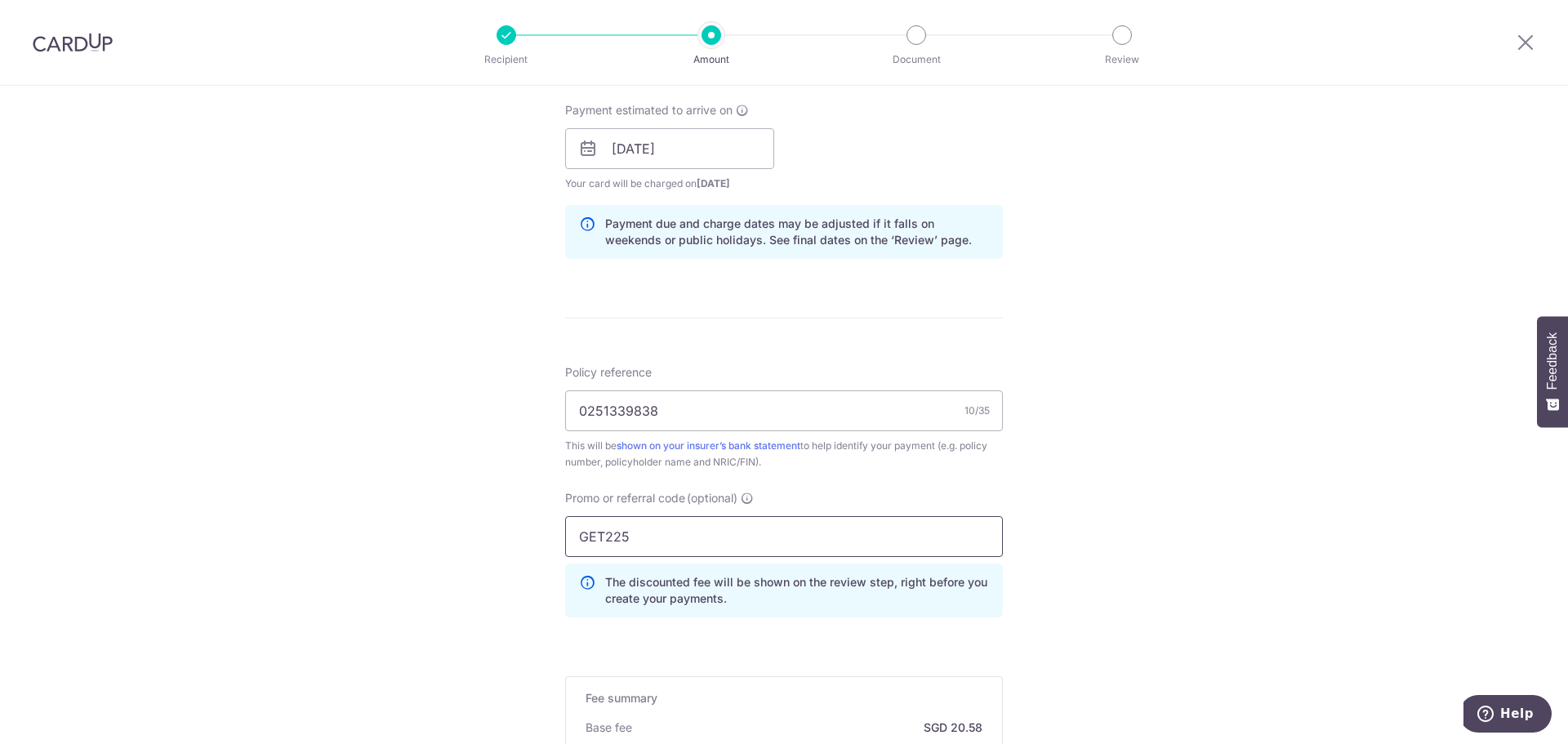
type input "GET225"
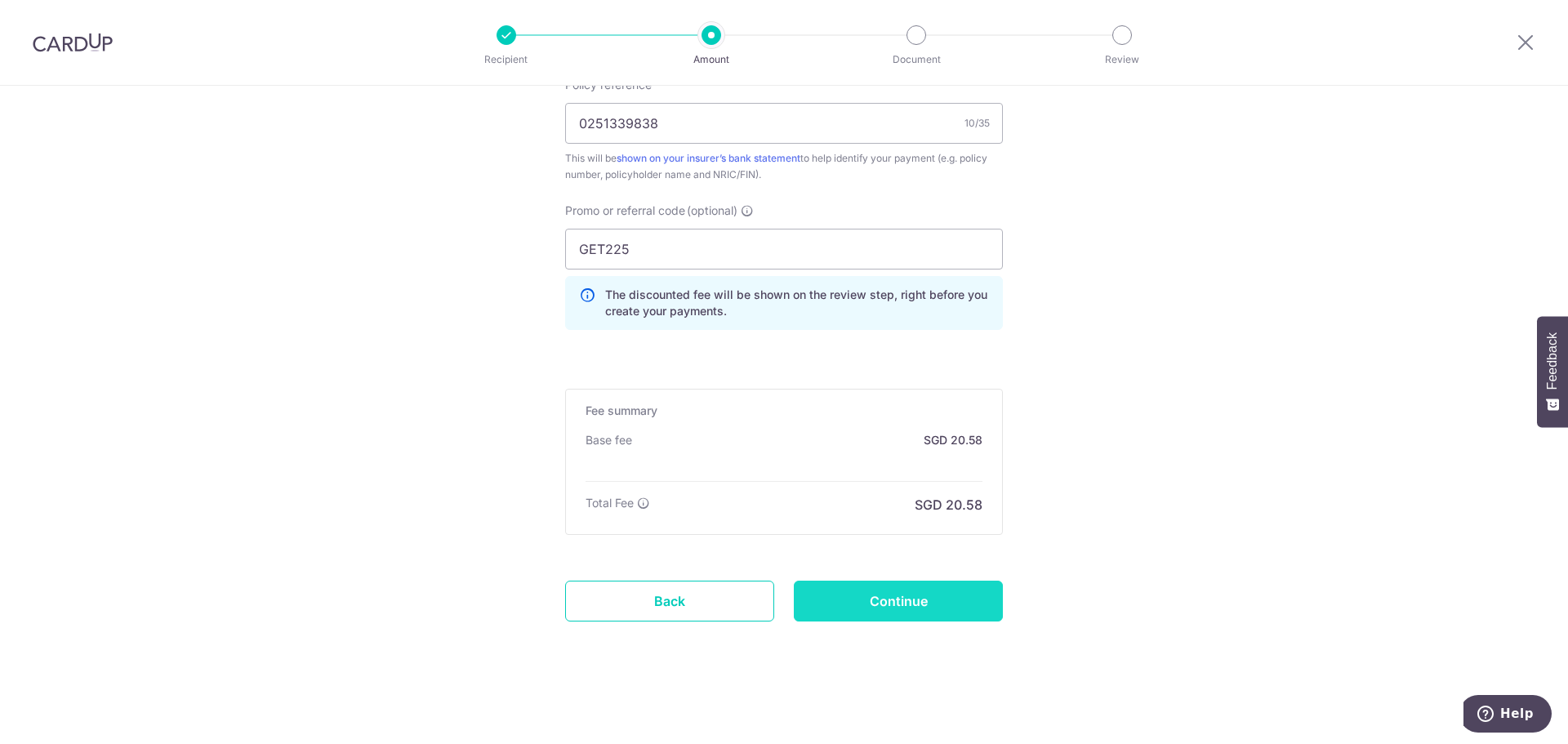
click at [880, 604] on input "Continue" at bounding box center [897, 602] width 209 height 41
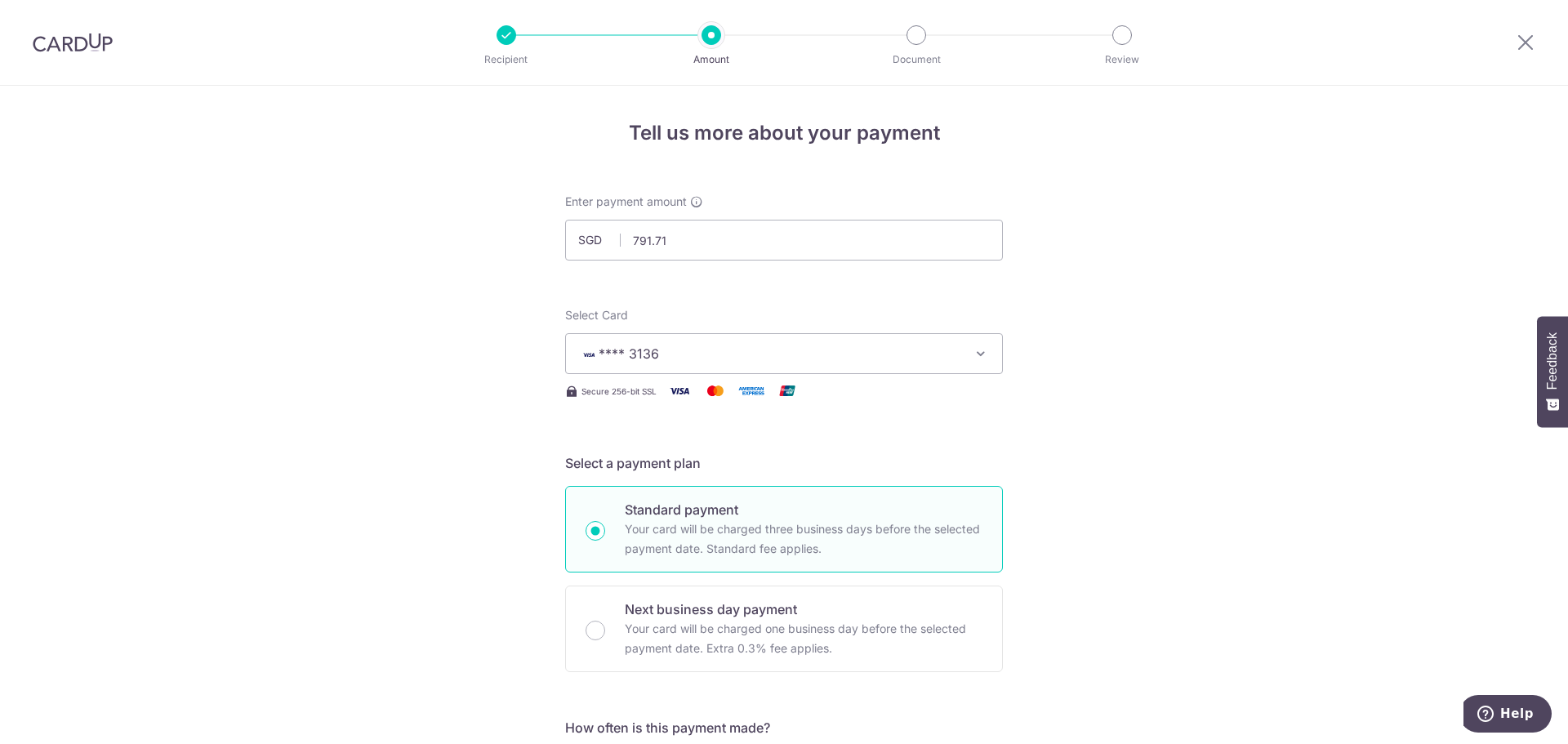
scroll to position [983, 0]
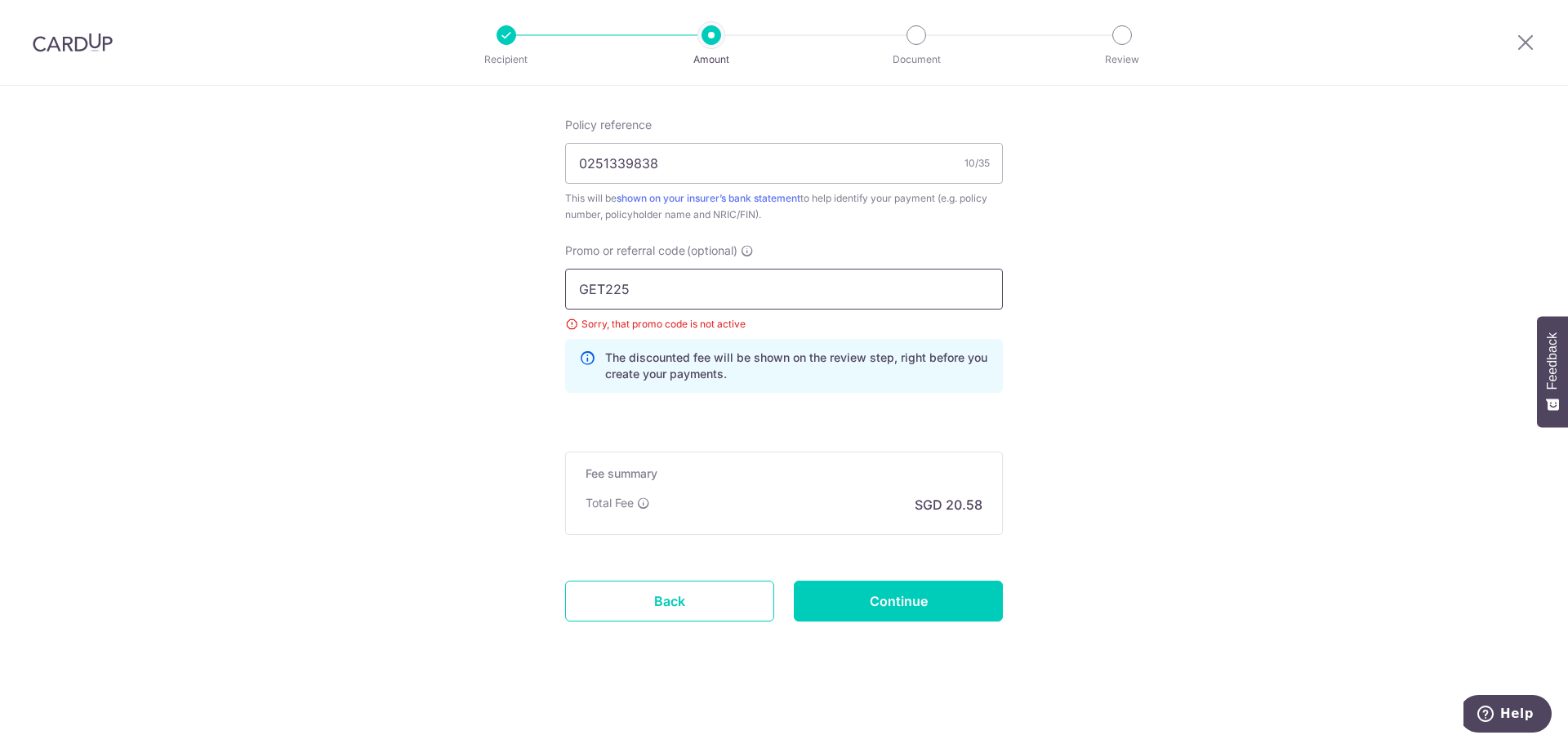
drag, startPoint x: 0, startPoint y: 0, endPoint x: 505, endPoint y: 280, distance: 577.4
type input "OFF225"
click at [889, 599] on input "Continue" at bounding box center [897, 602] width 209 height 41
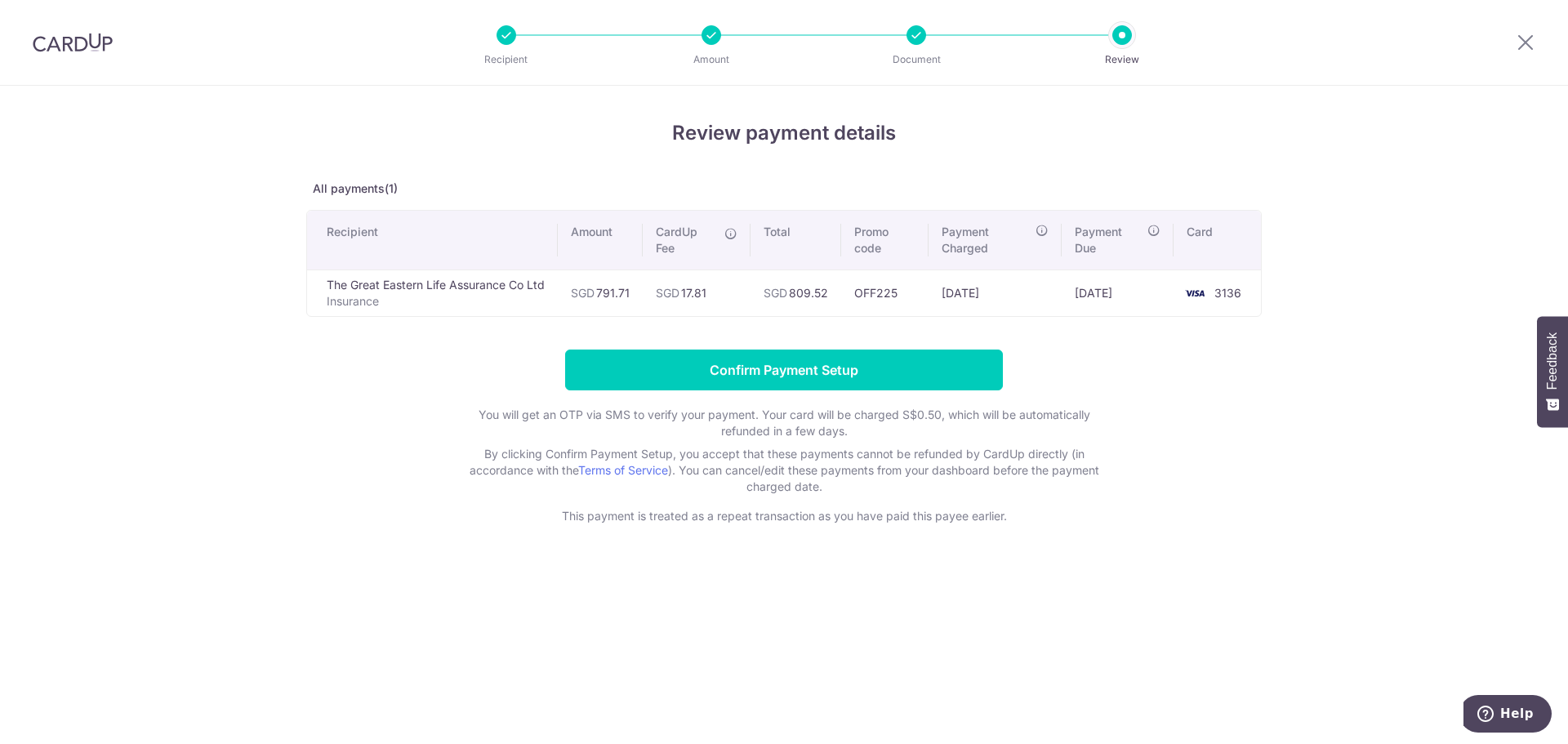
click at [374, 416] on form "Confirm Payment Setup You will get an OTP via SMS to verify your payment. Your …" at bounding box center [784, 436] width 956 height 175
